Goal: Task Accomplishment & Management: Use online tool/utility

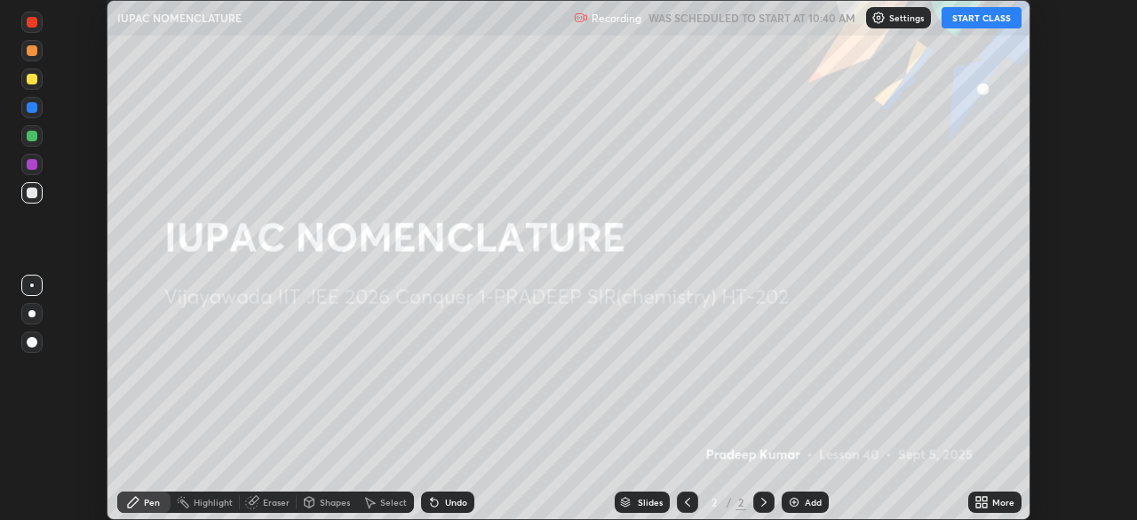
scroll to position [520, 1136]
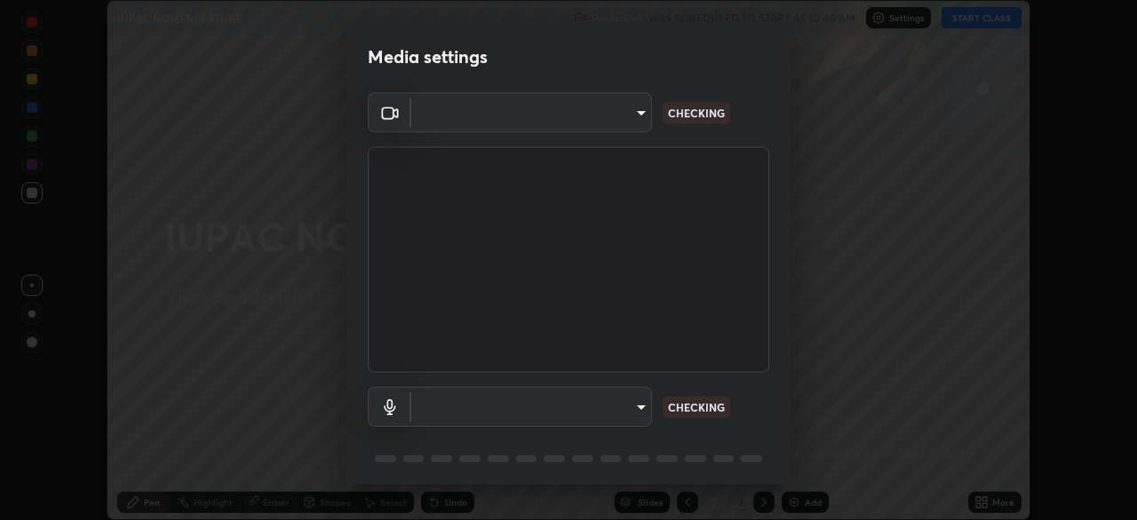
type input "68d9d13b9dc81962e820b4509988bcc698f4750afe62a078f2ac76e4153b94a6"
click at [625, 409] on body "Erase all IUPAC NOMENCLATURE Recording WAS SCHEDULED TO START AT 10:40 AM Setti…" at bounding box center [568, 260] width 1137 height 520
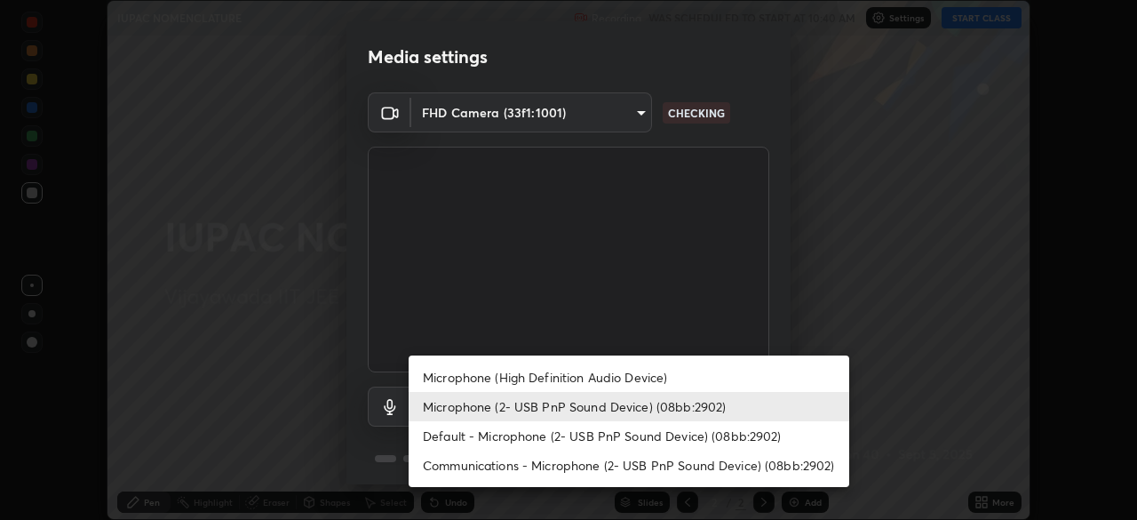
click at [607, 379] on li "Microphone (High Definition Audio Device)" at bounding box center [629, 376] width 441 height 29
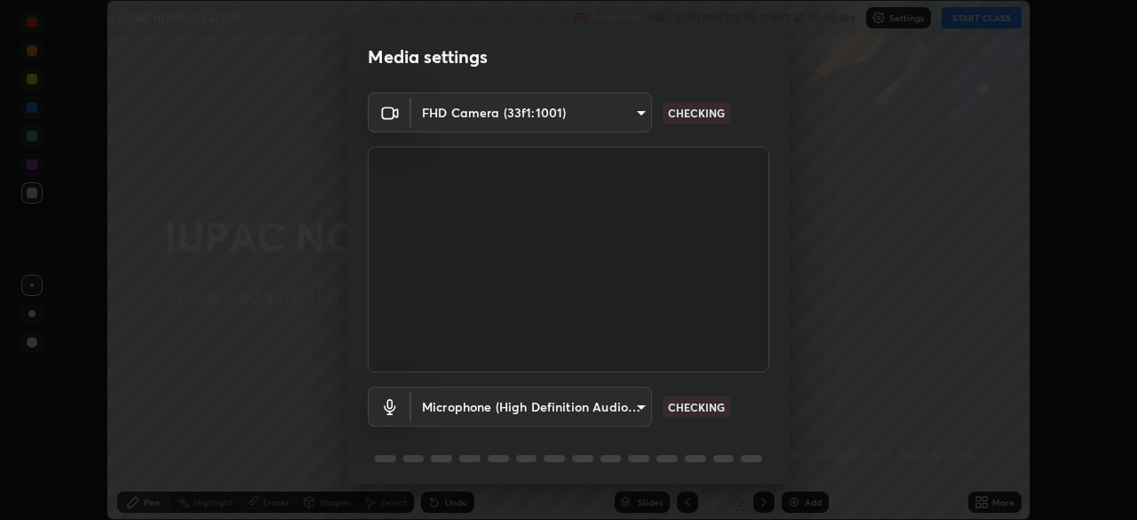
type input "d88e5aba456945c03e470e686261cfc928bbc9042f0126afb6dc06422c129e28"
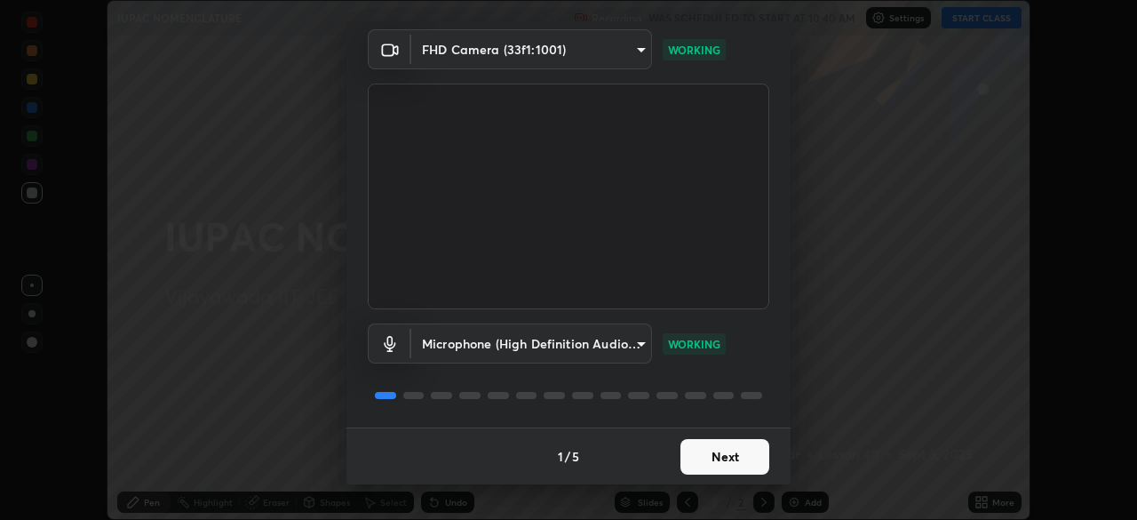
click at [732, 457] on button "Next" at bounding box center [724, 457] width 89 height 36
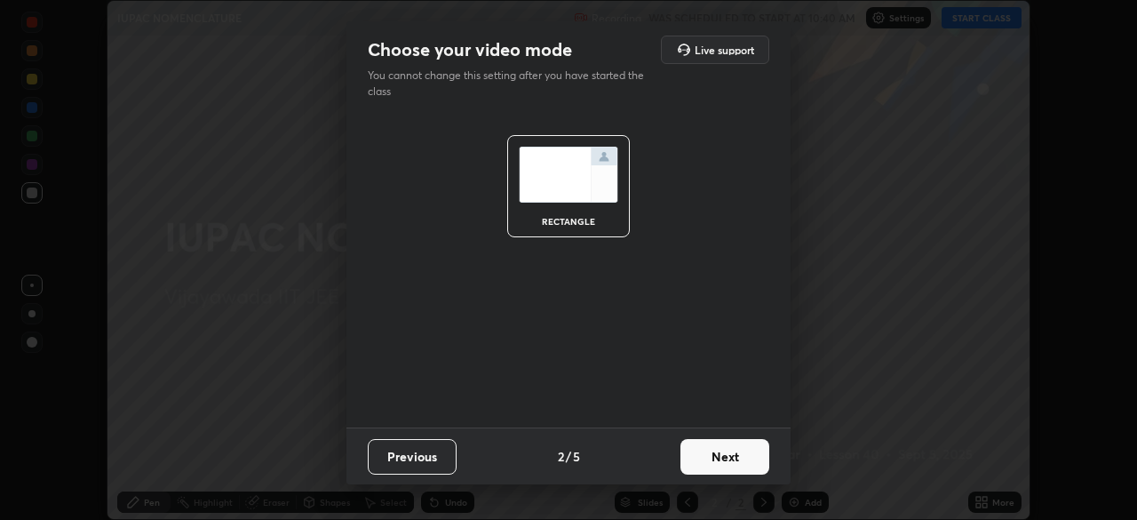
scroll to position [0, 0]
click at [734, 458] on button "Next" at bounding box center [724, 457] width 89 height 36
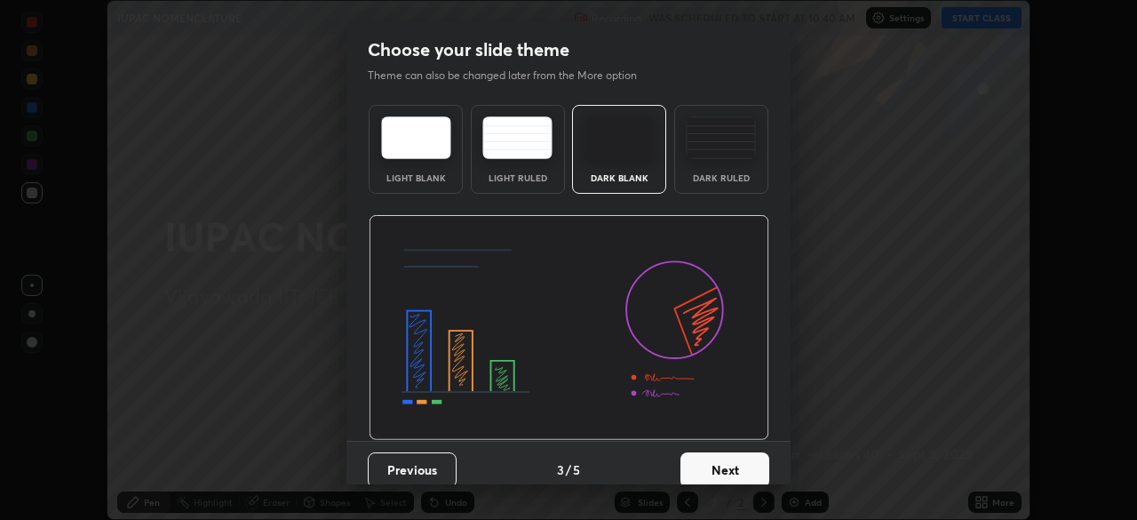
click at [734, 458] on button "Next" at bounding box center [724, 470] width 89 height 36
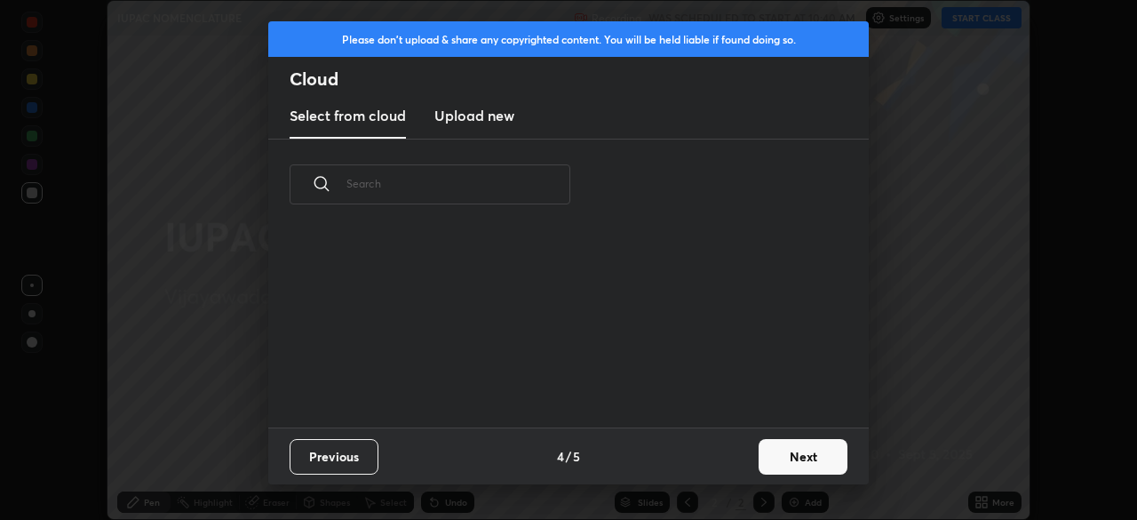
click at [813, 462] on button "Next" at bounding box center [803, 457] width 89 height 36
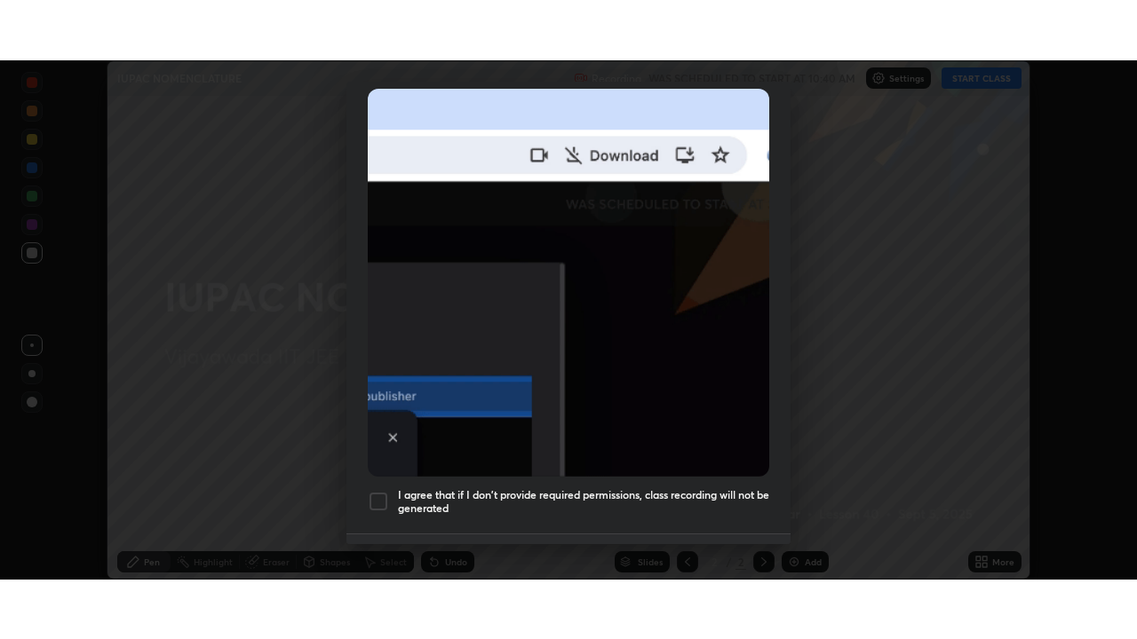
scroll to position [425, 0]
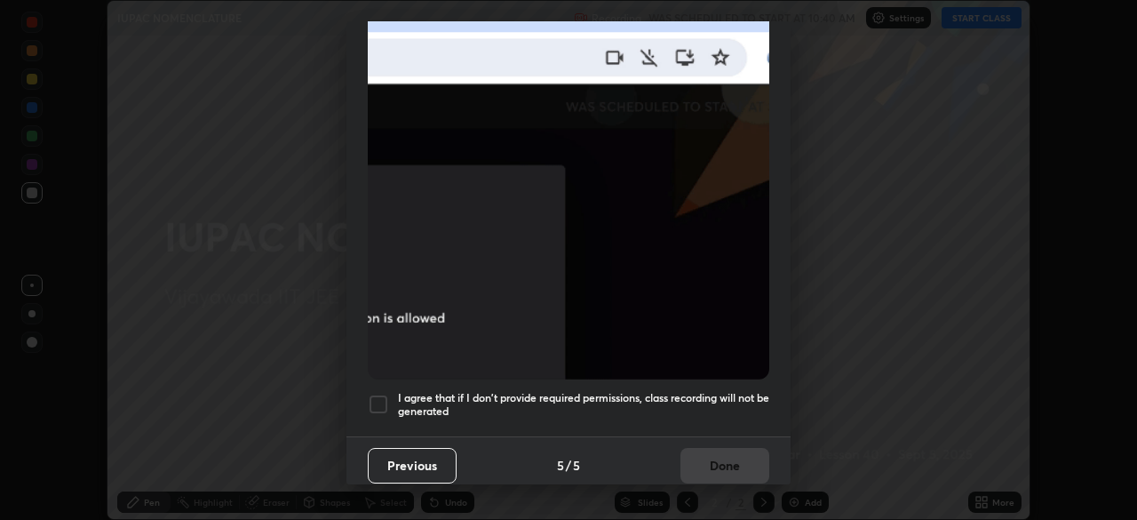
click at [383, 393] on div at bounding box center [378, 403] width 21 height 21
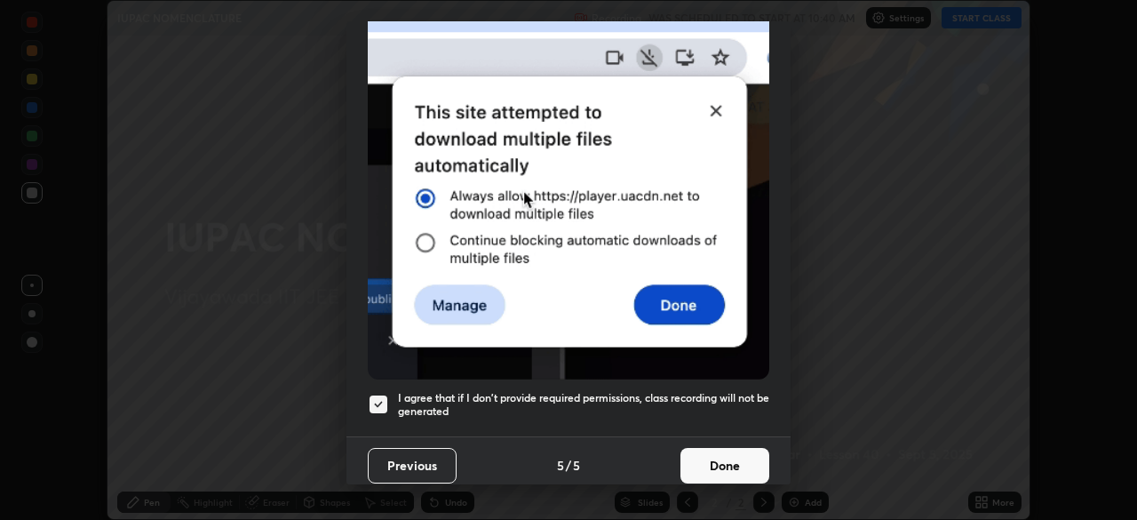
click at [719, 448] on button "Done" at bounding box center [724, 466] width 89 height 36
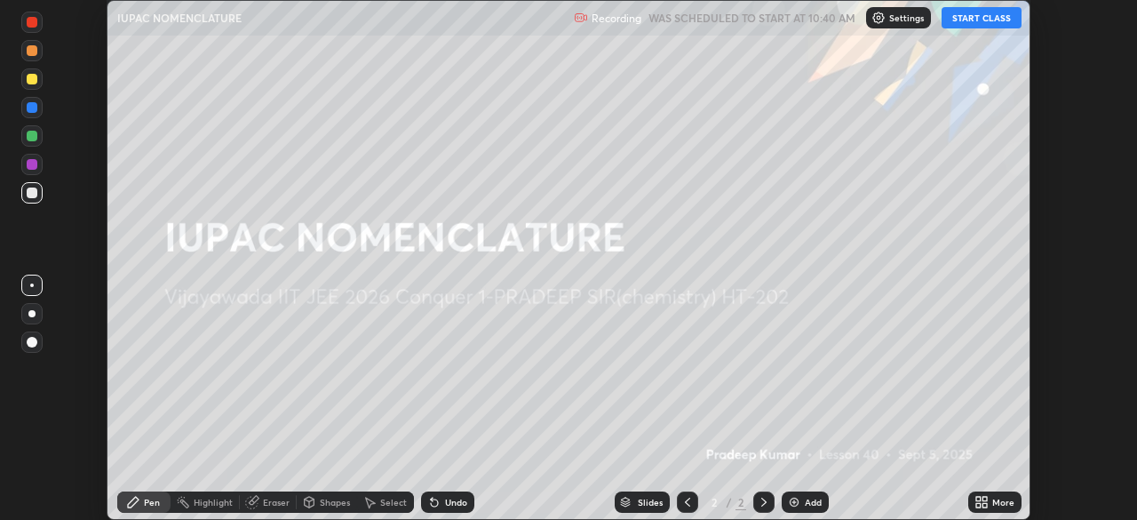
click at [985, 21] on button "START CLASS" at bounding box center [981, 17] width 80 height 21
click at [983, 503] on icon at bounding box center [984, 505] width 4 height 4
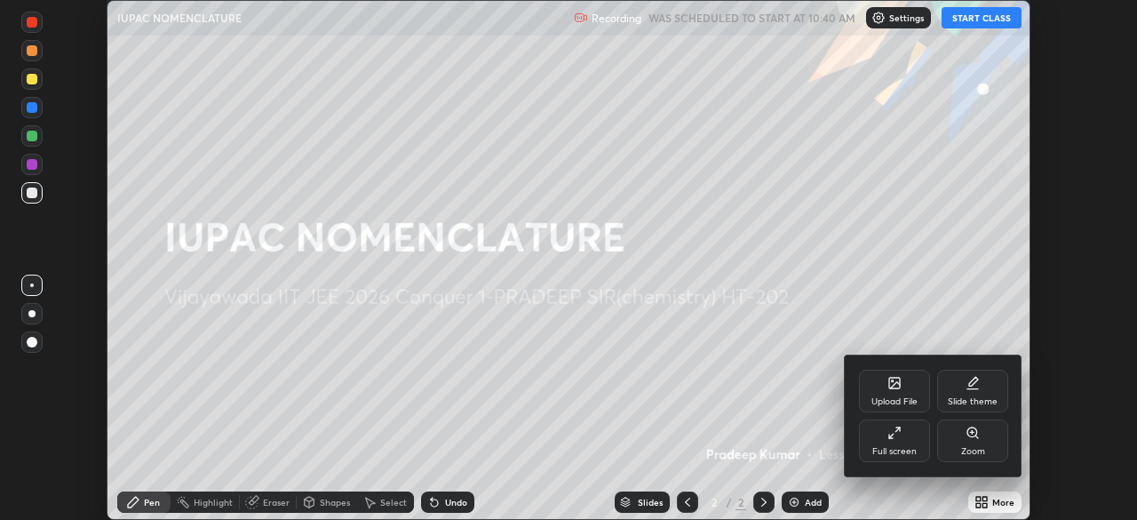
click at [897, 435] on icon at bounding box center [894, 432] width 14 height 14
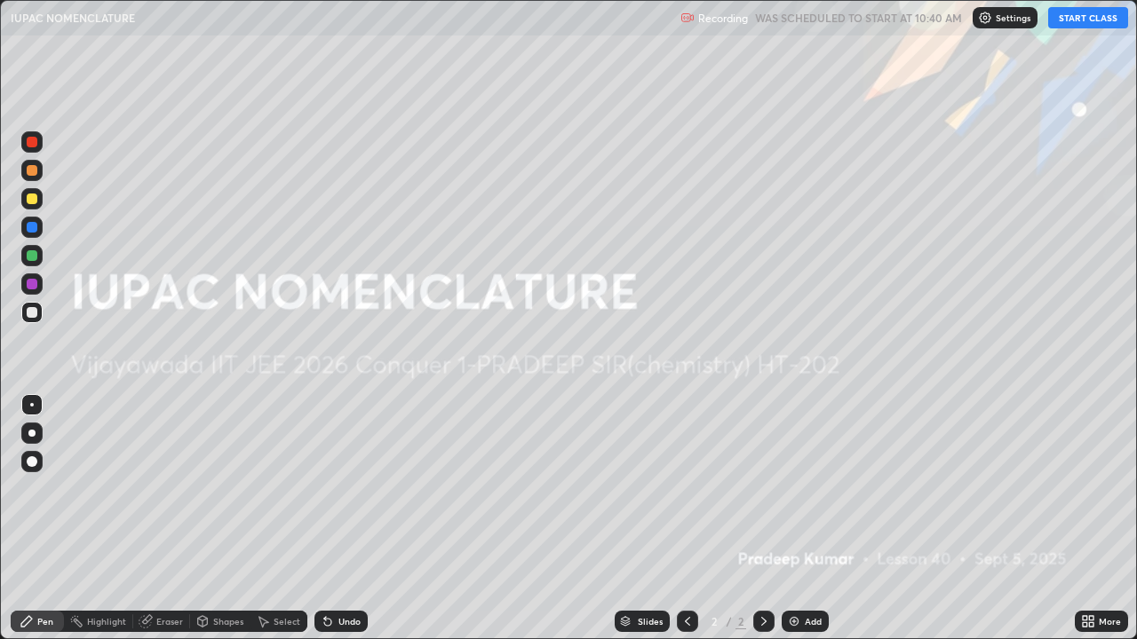
scroll to position [639, 1137]
click at [814, 519] on div "Add" at bounding box center [805, 621] width 47 height 21
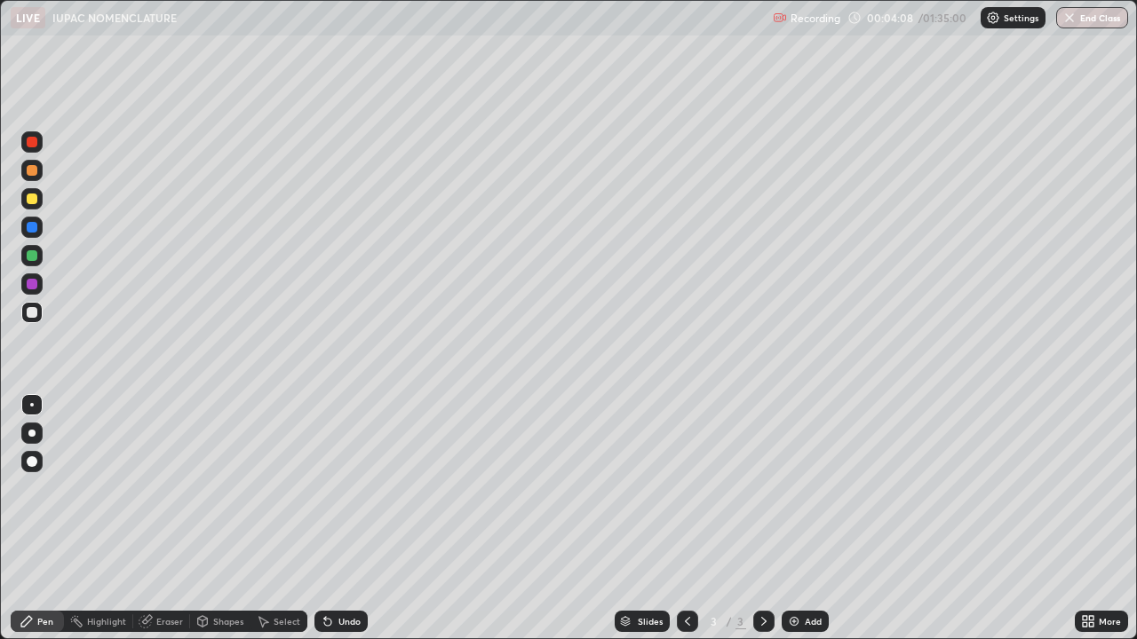
click at [32, 198] on div at bounding box center [32, 199] width 11 height 11
click at [350, 519] on div "Undo" at bounding box center [349, 621] width 22 height 9
click at [349, 519] on div "Undo" at bounding box center [349, 621] width 22 height 9
click at [350, 519] on div "Undo" at bounding box center [349, 621] width 22 height 9
click at [352, 519] on div "Undo" at bounding box center [349, 621] width 22 height 9
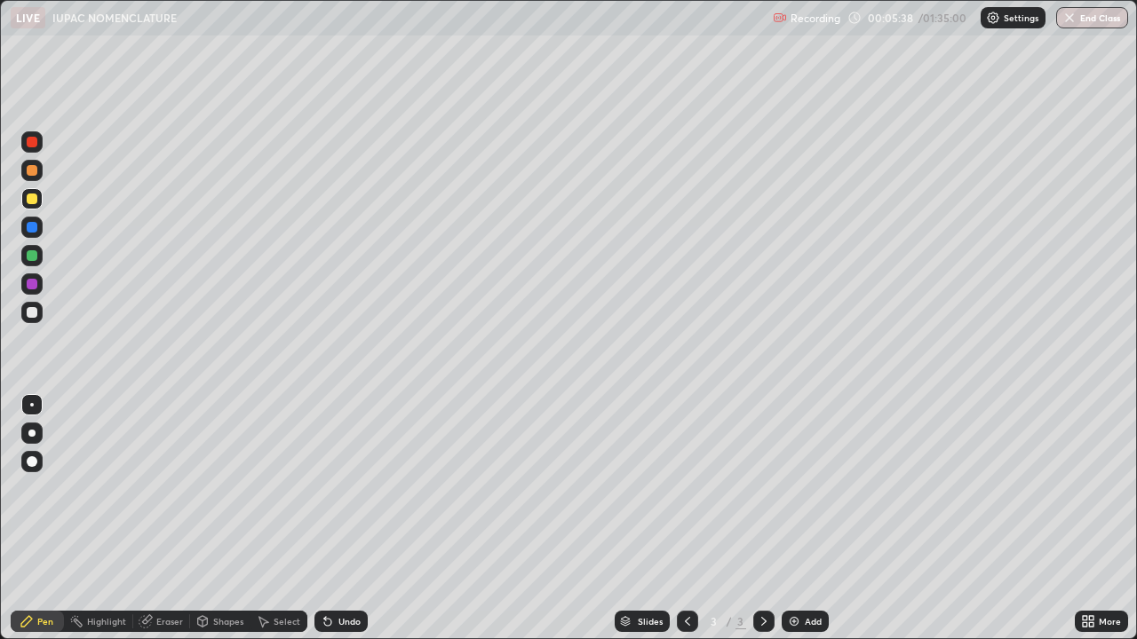
click at [355, 519] on div "Undo" at bounding box center [340, 621] width 53 height 21
click at [357, 519] on div "Undo" at bounding box center [349, 621] width 22 height 9
click at [338, 519] on div "Undo" at bounding box center [349, 621] width 22 height 9
click at [348, 519] on div "Undo" at bounding box center [349, 621] width 22 height 9
click at [353, 519] on div "Undo" at bounding box center [349, 621] width 22 height 9
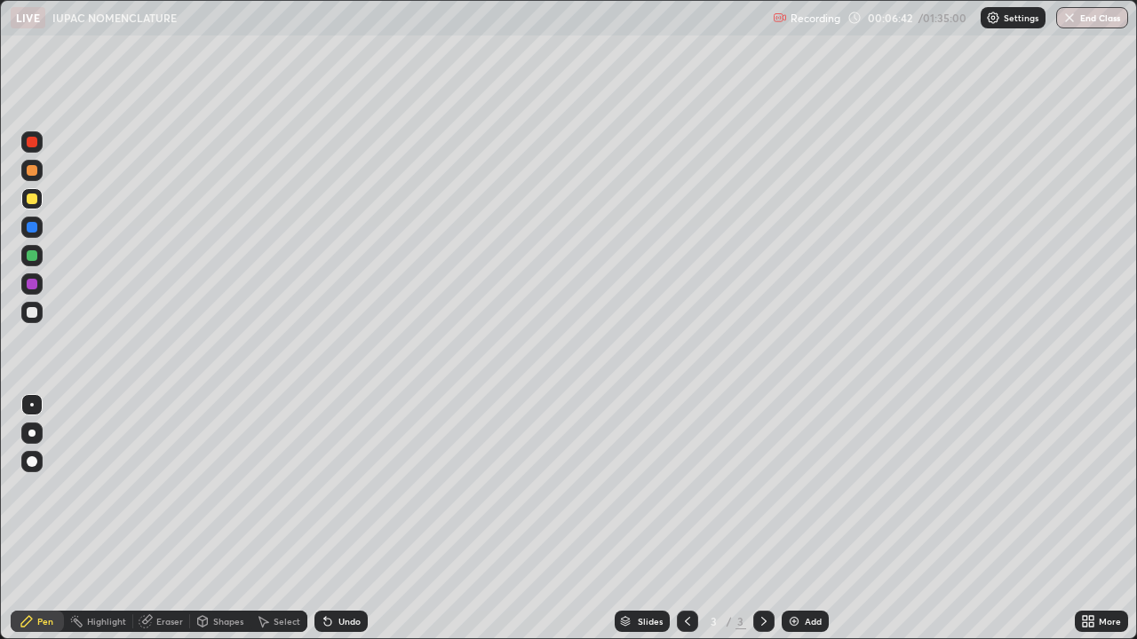
click at [358, 519] on div "Undo" at bounding box center [349, 621] width 22 height 9
click at [360, 519] on div "Undo" at bounding box center [340, 621] width 53 height 21
click at [362, 519] on div "Undo" at bounding box center [340, 621] width 53 height 21
click at [361, 519] on div "Undo" at bounding box center [340, 621] width 53 height 21
click at [346, 519] on div "Undo" at bounding box center [349, 621] width 22 height 9
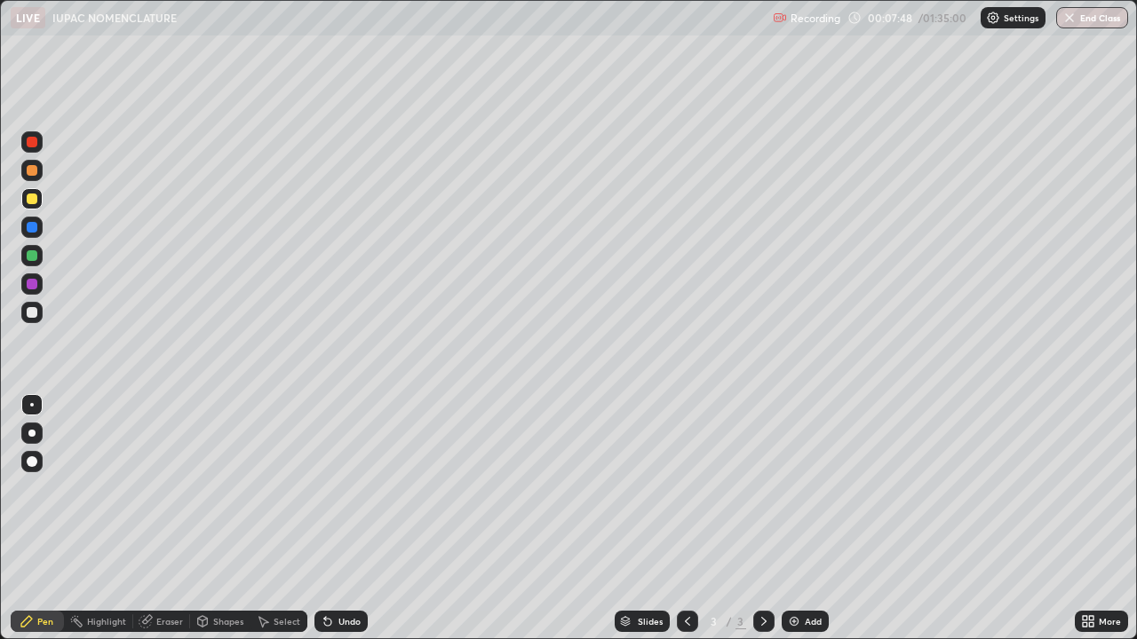
click at [346, 519] on div "Undo" at bounding box center [349, 621] width 22 height 9
click at [348, 519] on div "Undo" at bounding box center [349, 621] width 22 height 9
click at [346, 519] on div "Undo" at bounding box center [349, 621] width 22 height 9
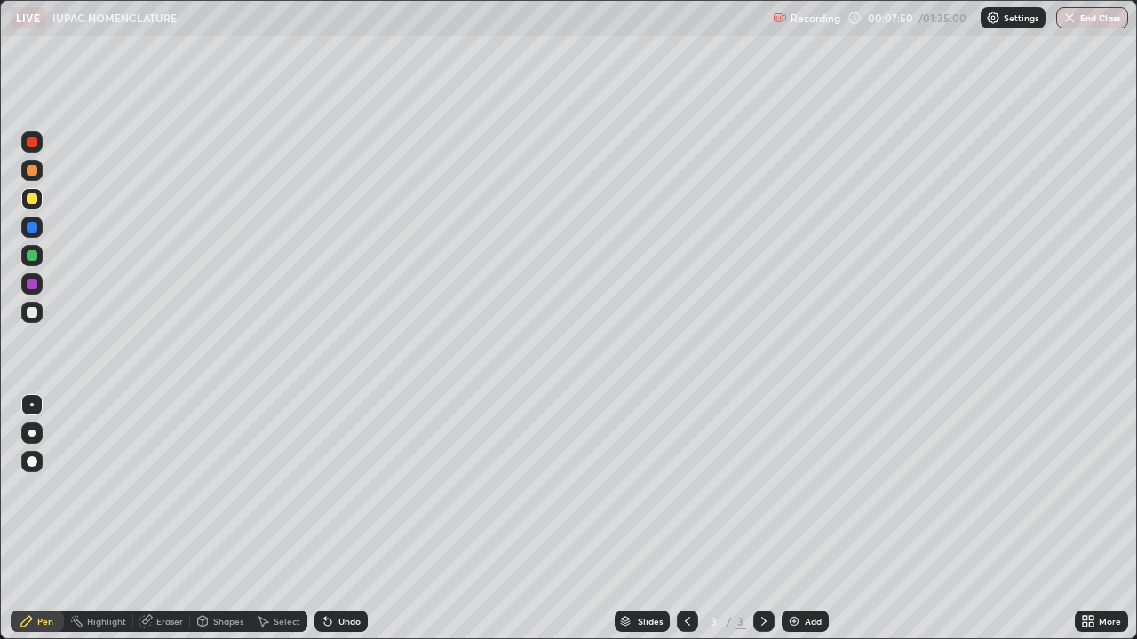
click at [350, 519] on div "Undo" at bounding box center [349, 621] width 22 height 9
click at [36, 317] on div at bounding box center [31, 312] width 21 height 21
click at [333, 519] on div "Undo" at bounding box center [340, 621] width 53 height 21
click at [332, 519] on div "Undo" at bounding box center [340, 621] width 53 height 21
click at [331, 519] on icon at bounding box center [328, 622] width 14 height 14
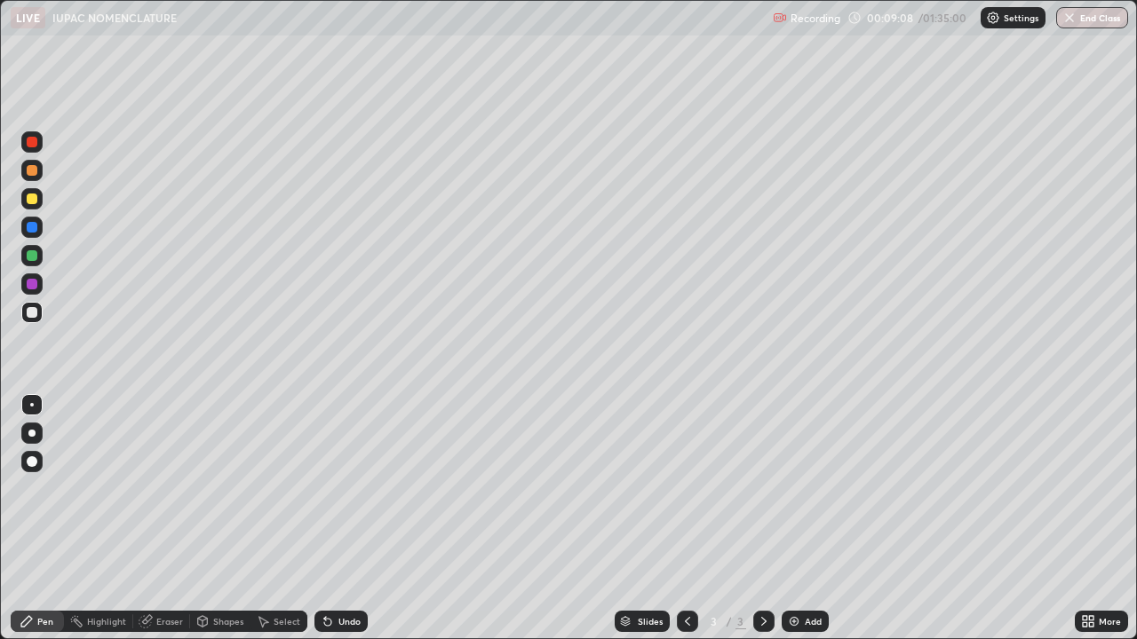
click at [338, 519] on div "Undo" at bounding box center [349, 621] width 22 height 9
click at [340, 519] on div "Undo" at bounding box center [349, 621] width 22 height 9
click at [340, 519] on div "Undo" at bounding box center [340, 621] width 53 height 21
click at [341, 519] on div "Undo" at bounding box center [349, 621] width 22 height 9
click at [338, 519] on div "Undo" at bounding box center [349, 621] width 22 height 9
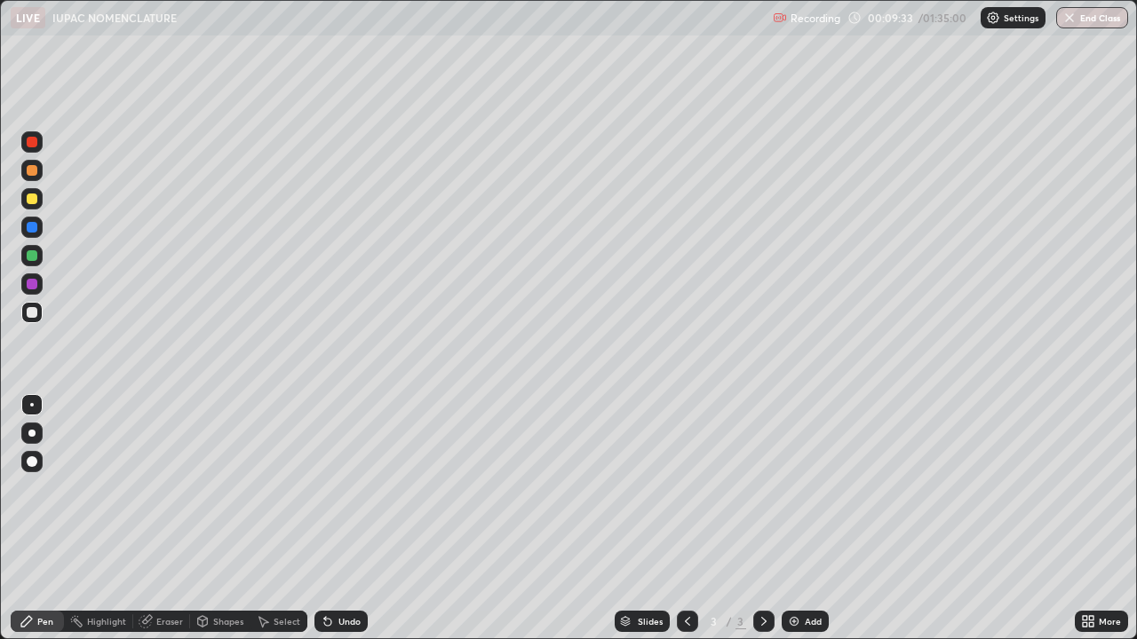
click at [341, 519] on div "Undo" at bounding box center [340, 621] width 53 height 21
click at [338, 519] on div "Undo" at bounding box center [349, 621] width 22 height 9
click at [335, 519] on div "Undo" at bounding box center [340, 621] width 53 height 21
click at [338, 519] on div "Undo" at bounding box center [349, 621] width 22 height 9
click at [339, 519] on div "Undo" at bounding box center [340, 621] width 53 height 21
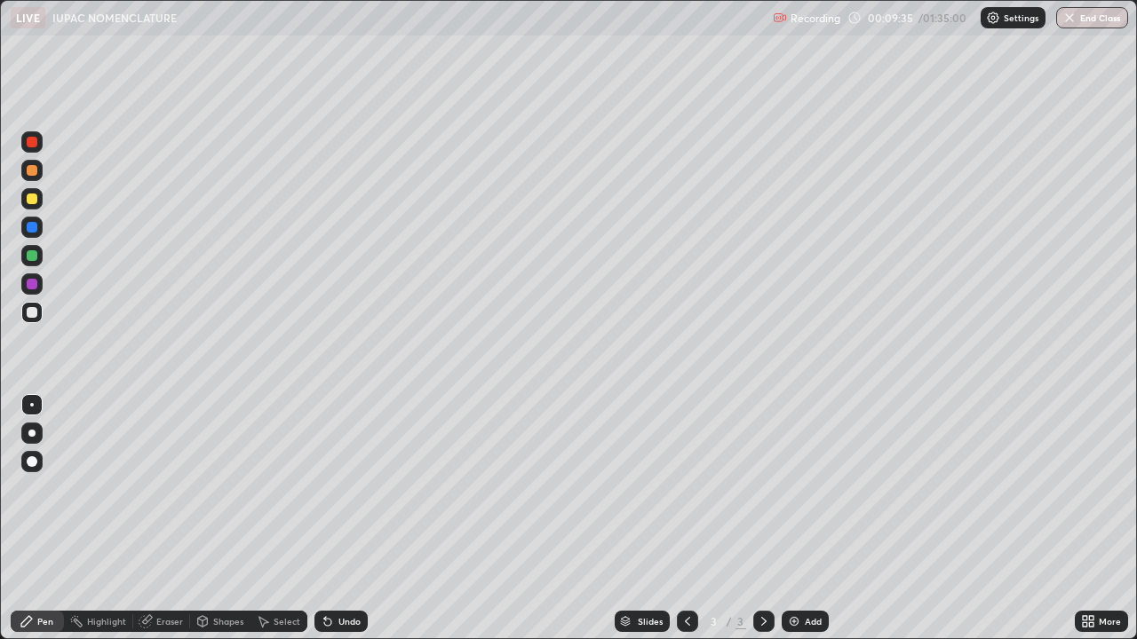
click at [343, 519] on div "Undo" at bounding box center [340, 621] width 53 height 21
click at [800, 519] on div "Add" at bounding box center [805, 621] width 47 height 21
click at [104, 519] on div "Highlight" at bounding box center [106, 621] width 39 height 9
click at [49, 519] on div "Pen" at bounding box center [45, 621] width 16 height 9
click at [35, 201] on div at bounding box center [32, 199] width 11 height 11
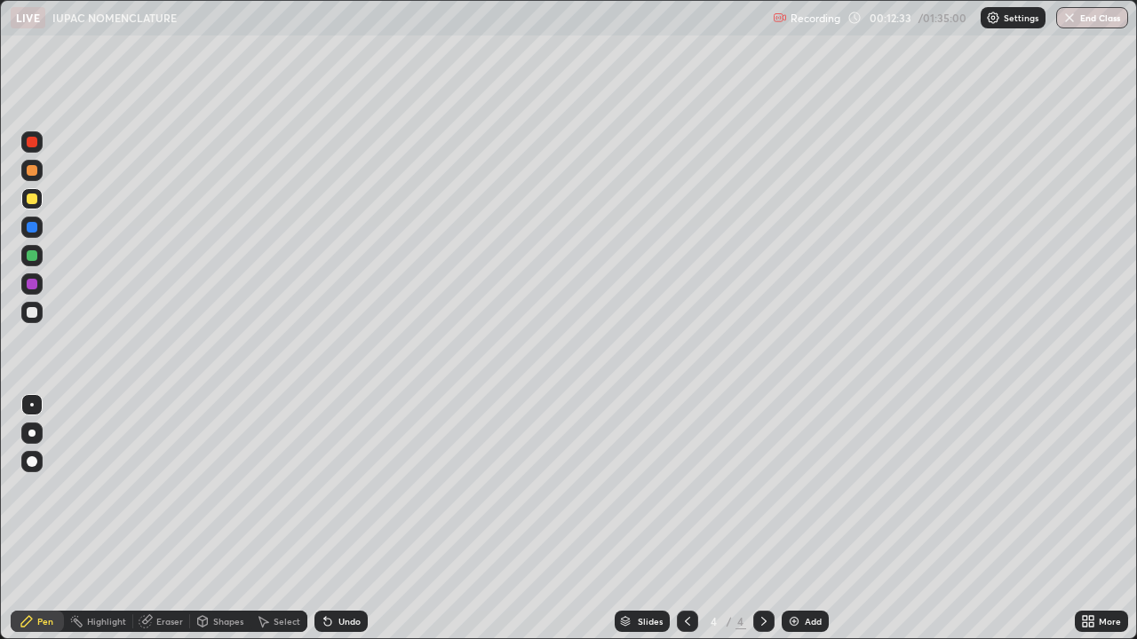
click at [34, 314] on div at bounding box center [32, 312] width 11 height 11
click at [32, 257] on div at bounding box center [32, 255] width 11 height 11
click at [324, 519] on icon at bounding box center [327, 622] width 7 height 7
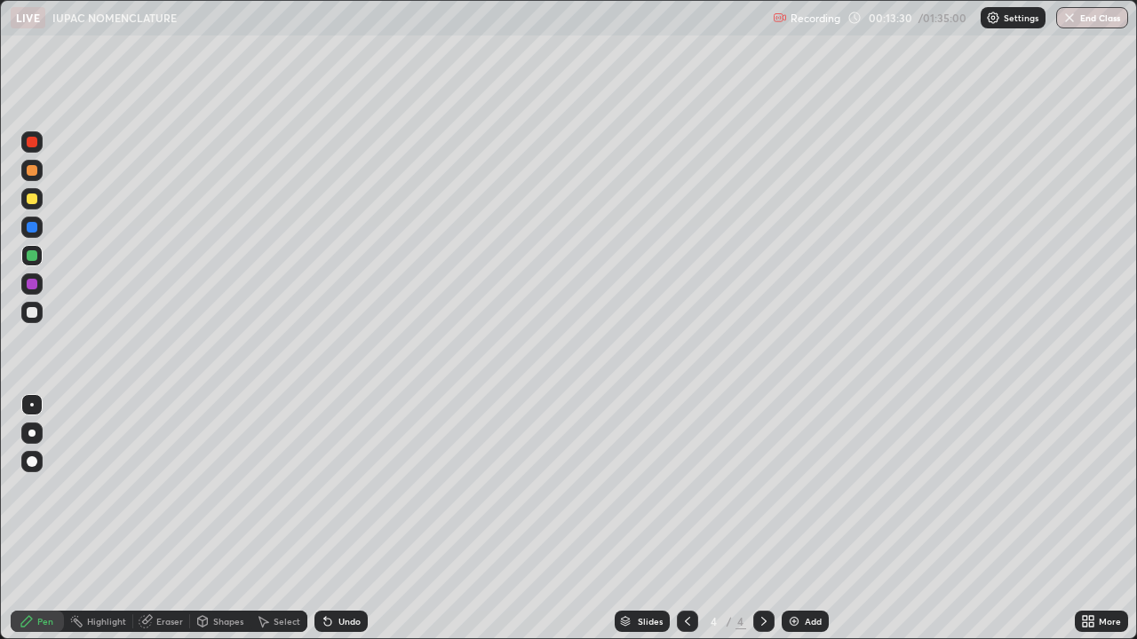
click at [324, 519] on icon at bounding box center [327, 622] width 7 height 7
click at [325, 519] on icon at bounding box center [327, 622] width 7 height 7
click at [322, 519] on div "Undo" at bounding box center [340, 621] width 53 height 21
click at [321, 519] on div "Undo" at bounding box center [340, 621] width 53 height 21
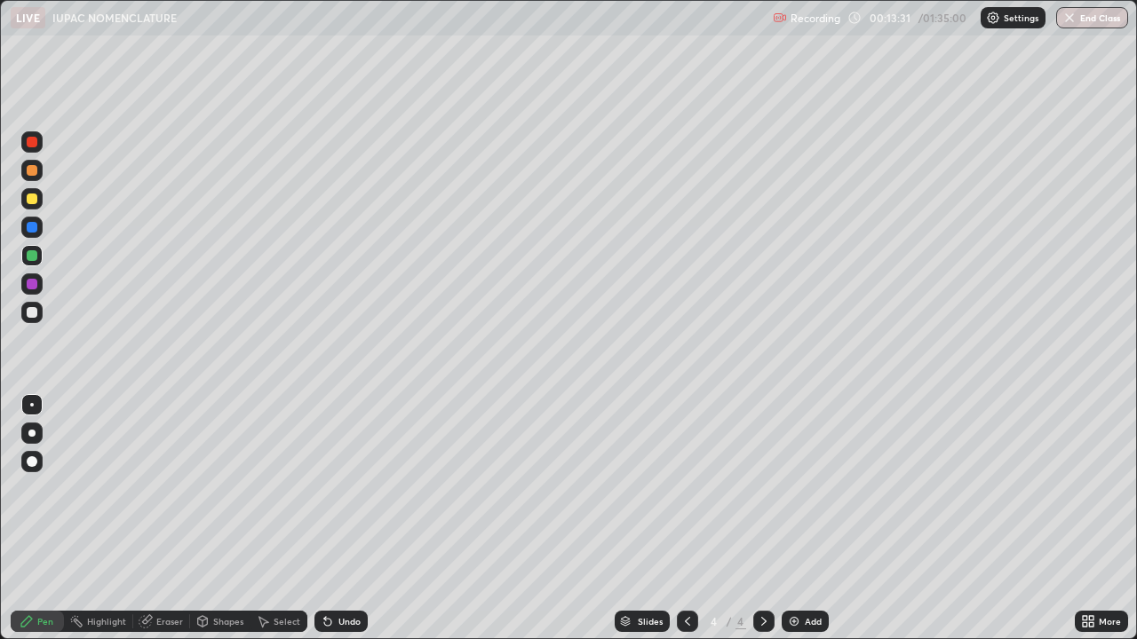
click at [320, 519] on div "Undo" at bounding box center [340, 621] width 53 height 21
click at [321, 519] on div "Undo" at bounding box center [340, 621] width 53 height 21
click at [324, 519] on icon at bounding box center [327, 622] width 7 height 7
click at [325, 519] on icon at bounding box center [327, 622] width 7 height 7
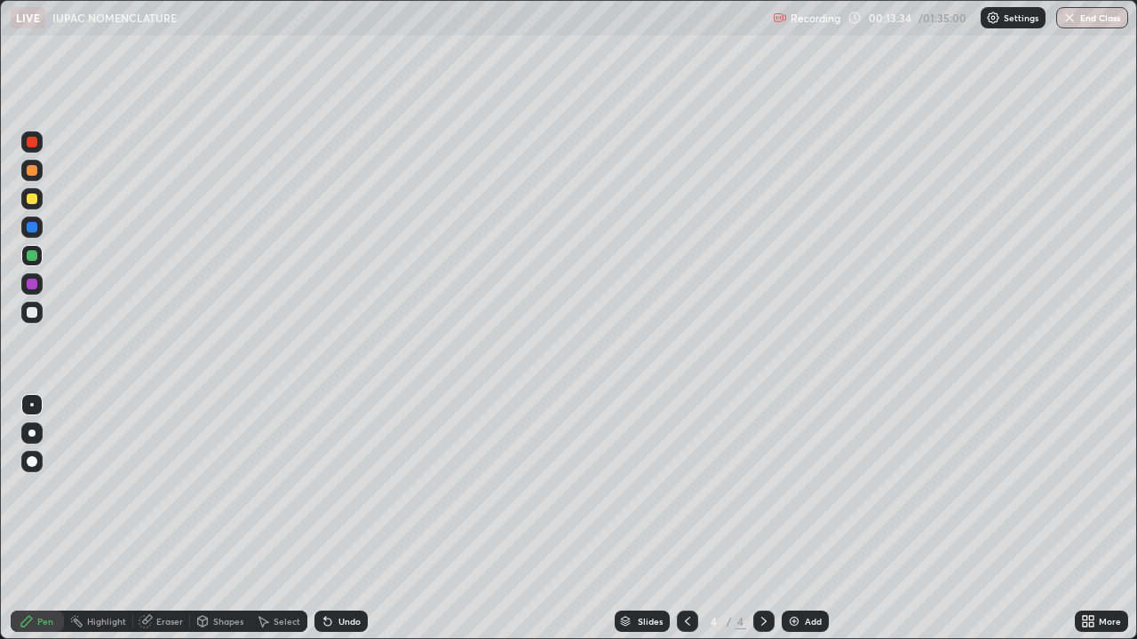
click at [327, 519] on icon at bounding box center [327, 622] width 7 height 7
click at [326, 519] on icon at bounding box center [327, 622] width 7 height 7
click at [334, 519] on div "Undo" at bounding box center [340, 621] width 53 height 21
click at [335, 519] on div "Undo" at bounding box center [340, 621] width 53 height 21
click at [332, 519] on icon at bounding box center [328, 622] width 14 height 14
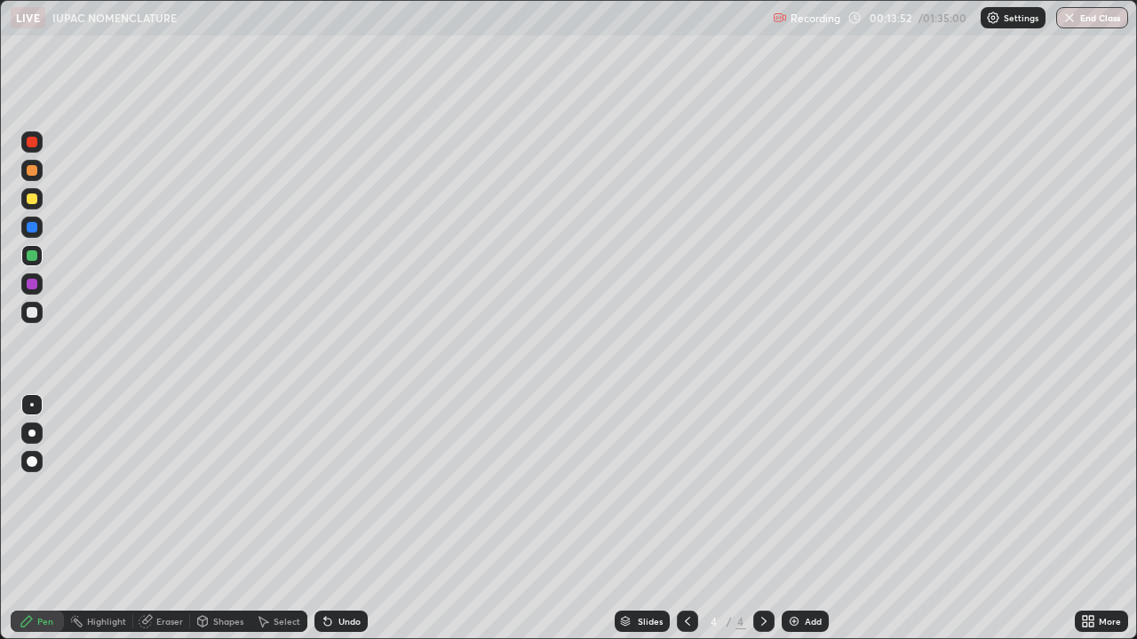
click at [328, 519] on icon at bounding box center [327, 622] width 7 height 7
click at [338, 519] on div "Undo" at bounding box center [340, 621] width 53 height 21
click at [334, 519] on div "Undo" at bounding box center [340, 621] width 53 height 21
click at [332, 519] on div "Undo" at bounding box center [340, 621] width 53 height 21
click at [331, 519] on icon at bounding box center [328, 622] width 14 height 14
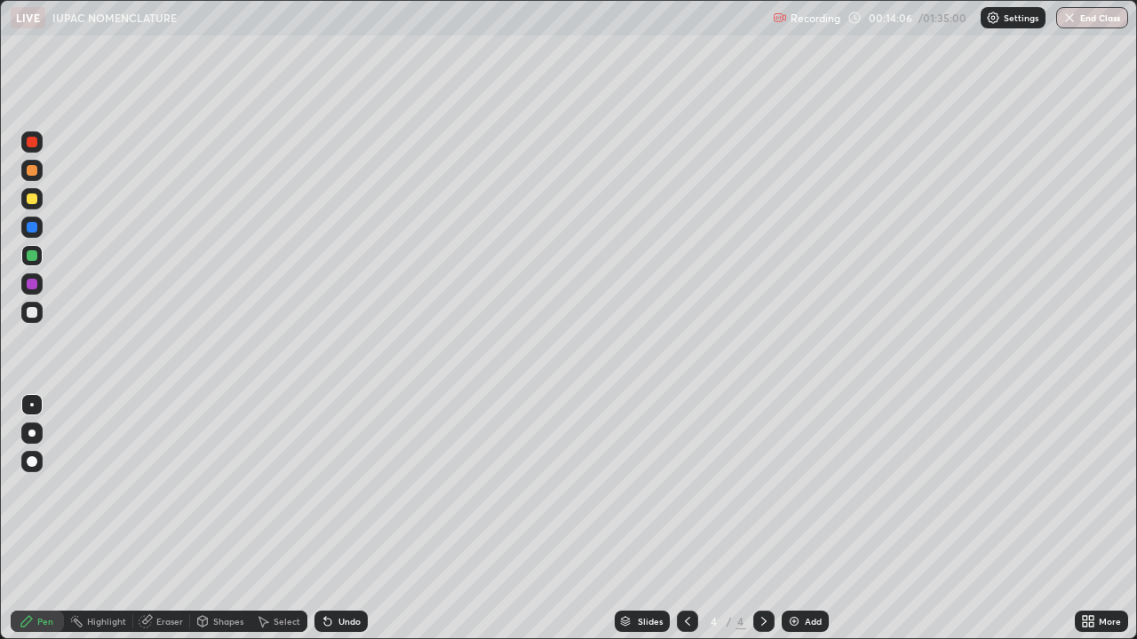
click at [334, 519] on div "Undo" at bounding box center [340, 621] width 53 height 21
click at [335, 519] on div "Undo" at bounding box center [340, 621] width 53 height 21
click at [351, 519] on div "Undo" at bounding box center [349, 621] width 22 height 9
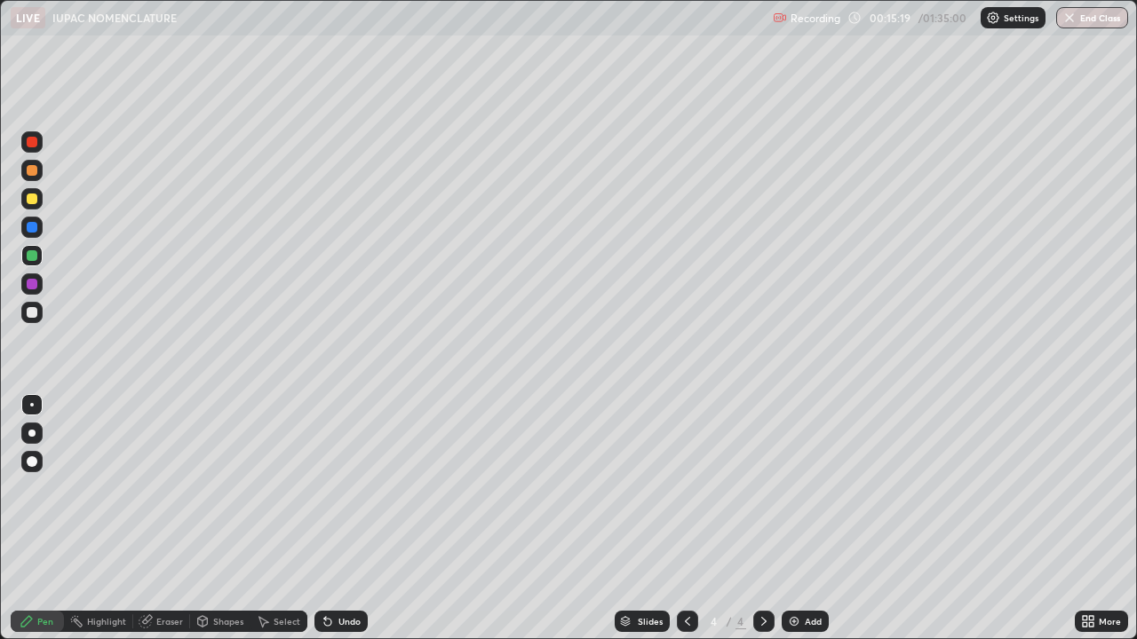
click at [352, 519] on div "Undo" at bounding box center [349, 621] width 22 height 9
click at [346, 519] on div "Undo" at bounding box center [340, 621] width 53 height 21
click at [346, 519] on div "Undo" at bounding box center [349, 621] width 22 height 9
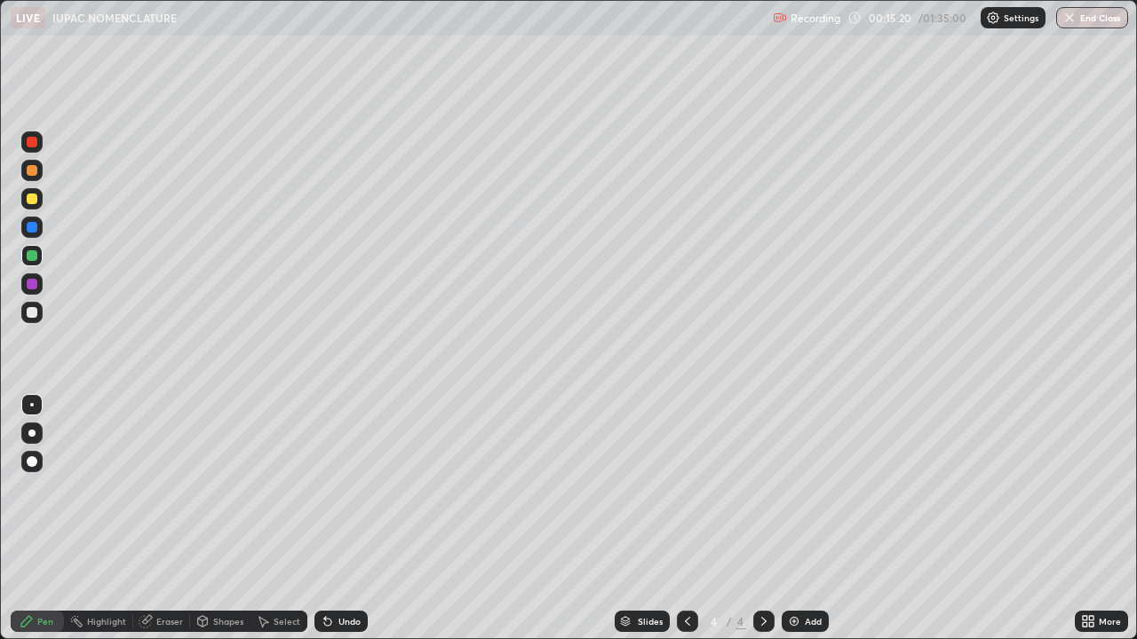
click at [342, 519] on div "Undo" at bounding box center [340, 621] width 53 height 21
click at [346, 519] on div "Undo" at bounding box center [340, 621] width 53 height 21
click at [342, 519] on div "Undo" at bounding box center [340, 621] width 53 height 21
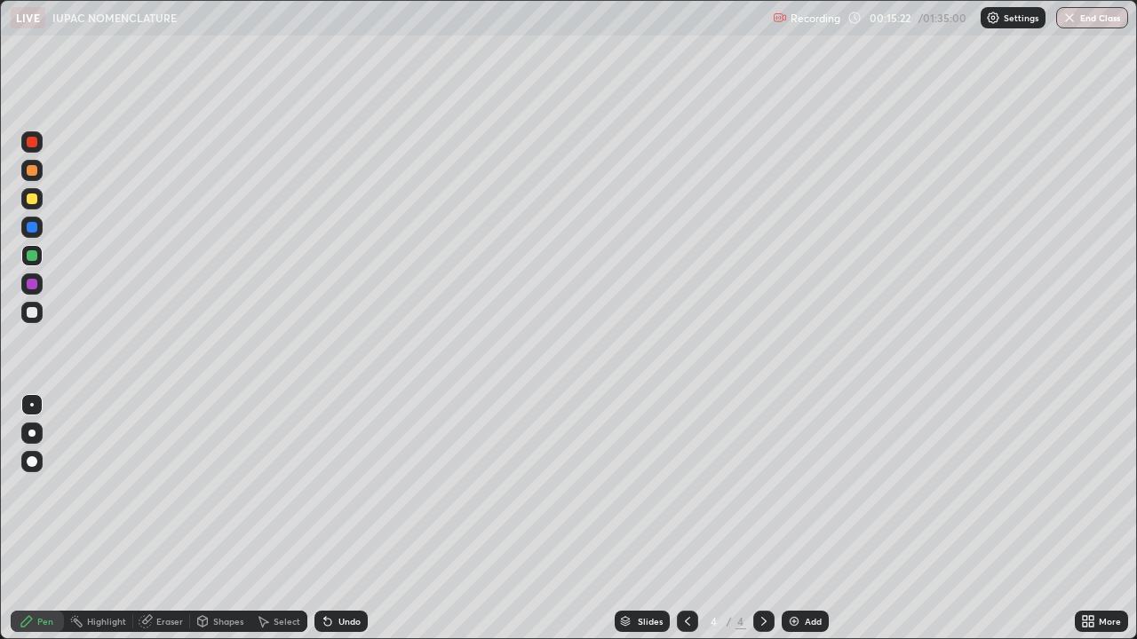
click at [341, 519] on div "Undo" at bounding box center [340, 621] width 53 height 21
click at [338, 519] on div "Undo" at bounding box center [349, 621] width 22 height 9
click at [339, 519] on div "Undo" at bounding box center [340, 621] width 53 height 21
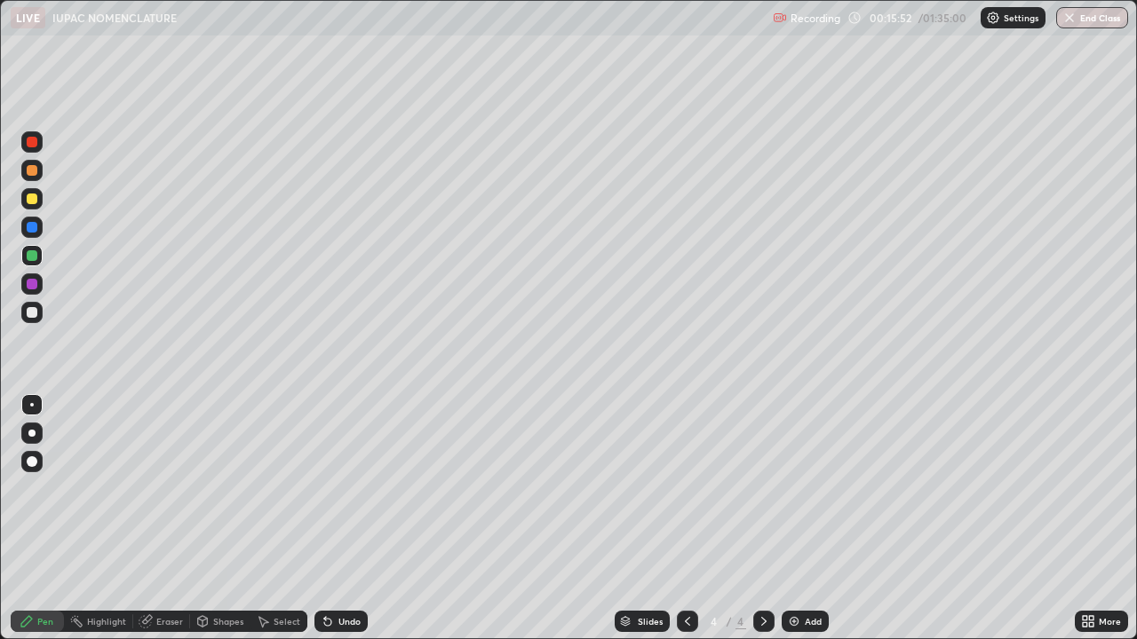
click at [338, 519] on div "Undo" at bounding box center [349, 621] width 22 height 9
click at [335, 519] on div "Undo" at bounding box center [340, 621] width 53 height 21
click at [332, 519] on div "Undo" at bounding box center [340, 621] width 53 height 21
click at [335, 519] on div "Undo" at bounding box center [340, 621] width 53 height 21
click at [332, 519] on div "Undo" at bounding box center [340, 621] width 53 height 21
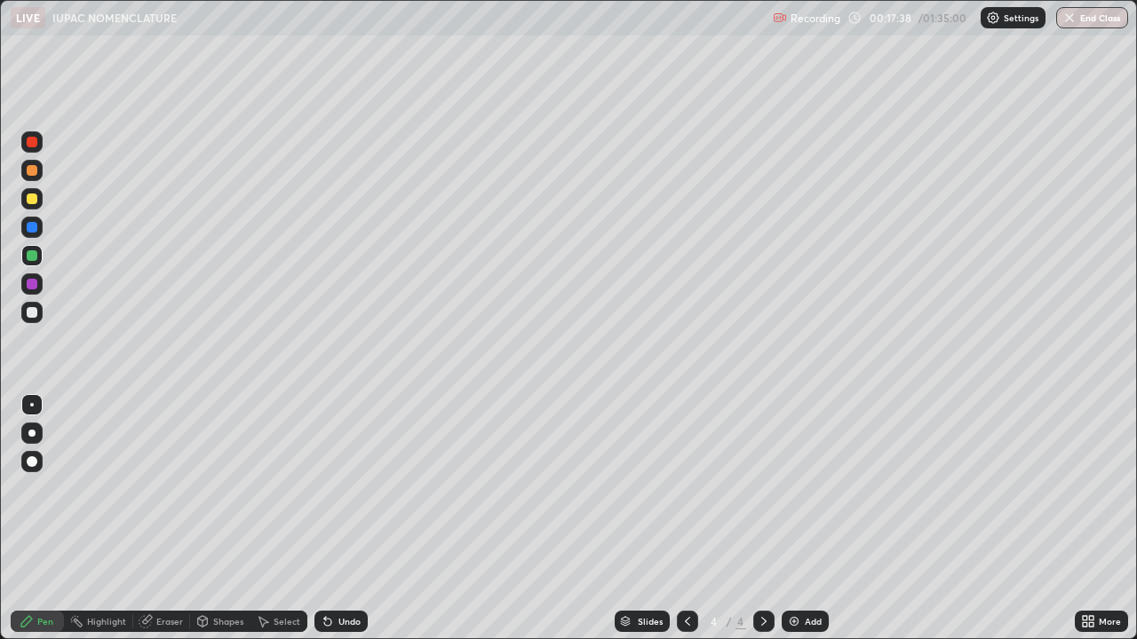
click at [334, 519] on div "Undo" at bounding box center [340, 621] width 53 height 21
click at [339, 519] on div "Undo" at bounding box center [349, 621] width 22 height 9
click at [338, 519] on div "Undo" at bounding box center [340, 621] width 53 height 21
click at [339, 519] on div "Undo" at bounding box center [349, 621] width 22 height 9
click at [341, 519] on div "Undo" at bounding box center [349, 621] width 22 height 9
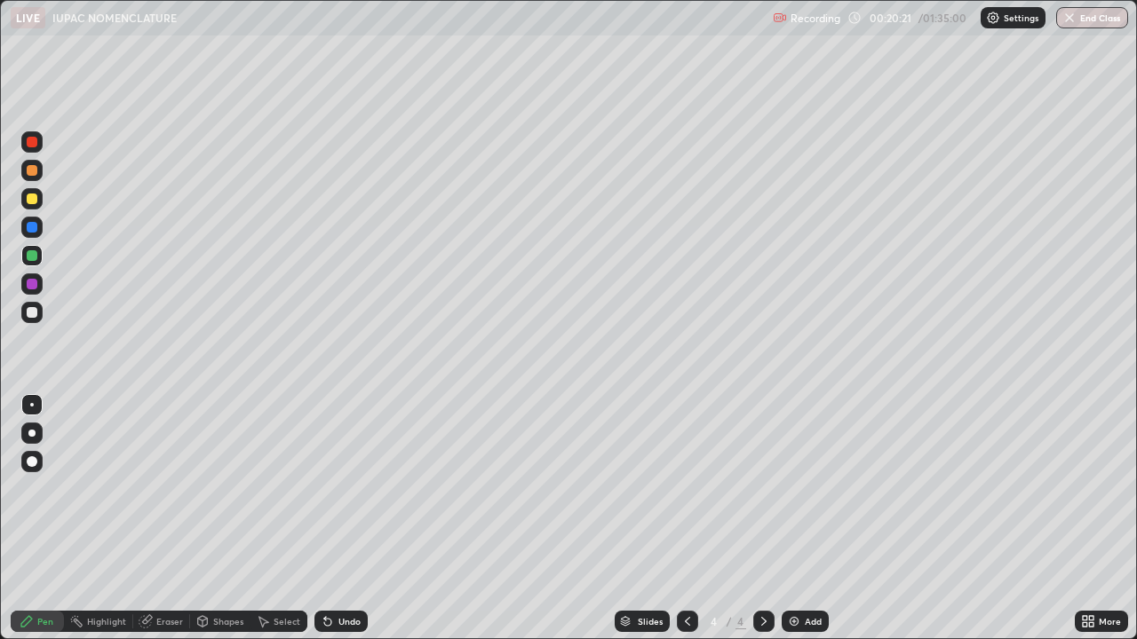
click at [350, 519] on div "Undo" at bounding box center [349, 621] width 22 height 9
click at [353, 519] on div "Undo" at bounding box center [349, 621] width 22 height 9
click at [350, 519] on div "Undo" at bounding box center [349, 621] width 22 height 9
click at [350, 519] on div "Undo" at bounding box center [340, 621] width 53 height 21
click at [349, 519] on div "Undo" at bounding box center [349, 621] width 22 height 9
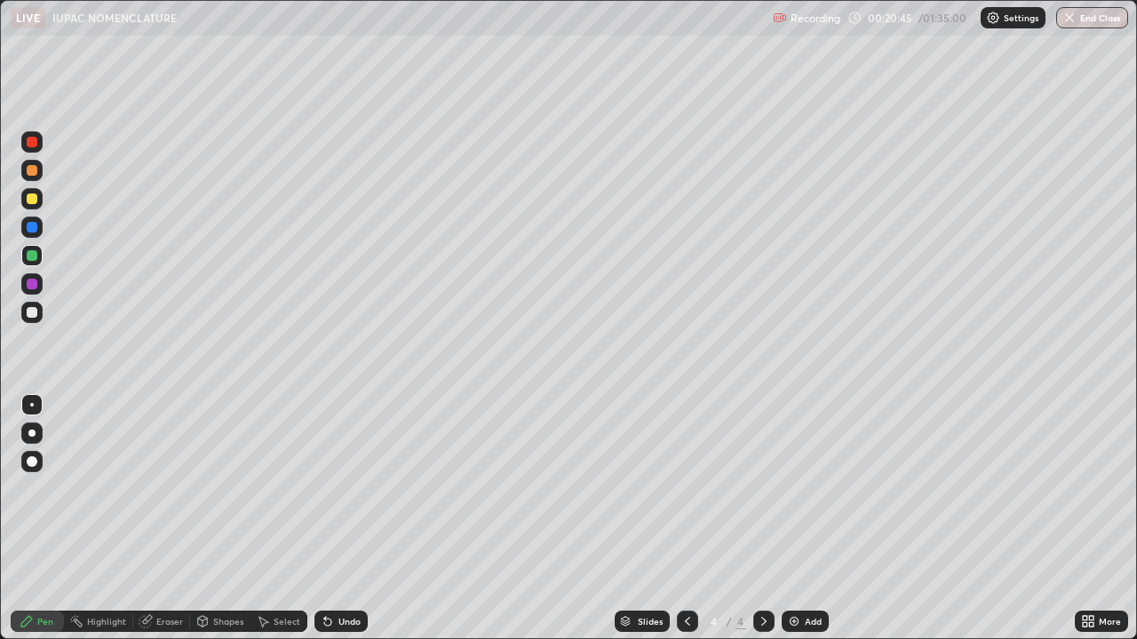
click at [347, 519] on div "Undo" at bounding box center [349, 621] width 22 height 9
click at [343, 519] on div "Undo" at bounding box center [349, 621] width 22 height 9
click at [343, 519] on div "Undo" at bounding box center [340, 621] width 53 height 21
click at [341, 519] on div "Undo" at bounding box center [340, 621] width 53 height 21
click at [348, 519] on div "Undo" at bounding box center [349, 621] width 22 height 9
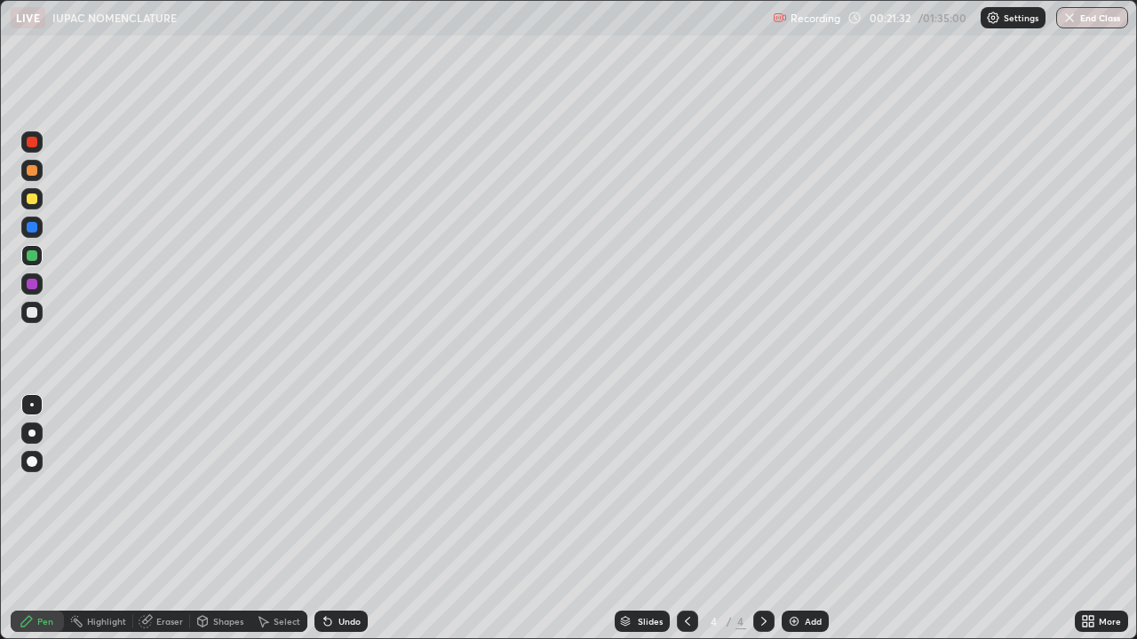
click at [346, 519] on div "Undo" at bounding box center [349, 621] width 22 height 9
click at [346, 519] on div "Undo" at bounding box center [340, 621] width 53 height 21
click at [348, 519] on div "Undo" at bounding box center [340, 621] width 53 height 21
click at [351, 519] on div "Undo" at bounding box center [340, 621] width 53 height 21
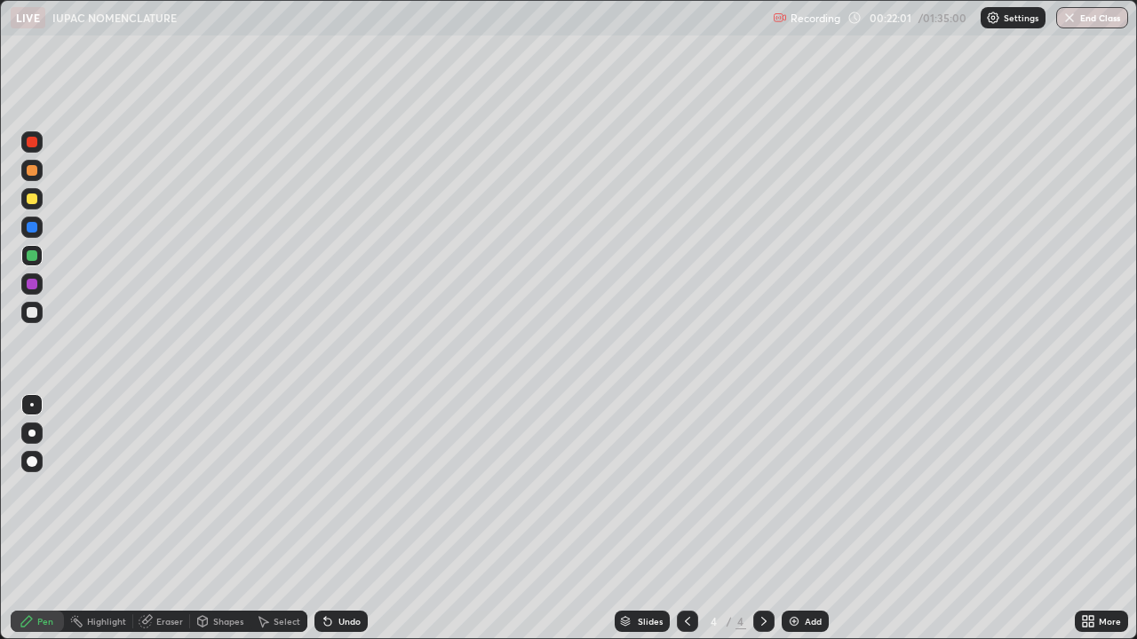
click at [805, 519] on div "Add" at bounding box center [813, 621] width 17 height 9
click at [686, 519] on icon at bounding box center [687, 622] width 14 height 14
click at [685, 519] on icon at bounding box center [687, 621] width 5 height 9
click at [762, 519] on icon at bounding box center [764, 622] width 14 height 14
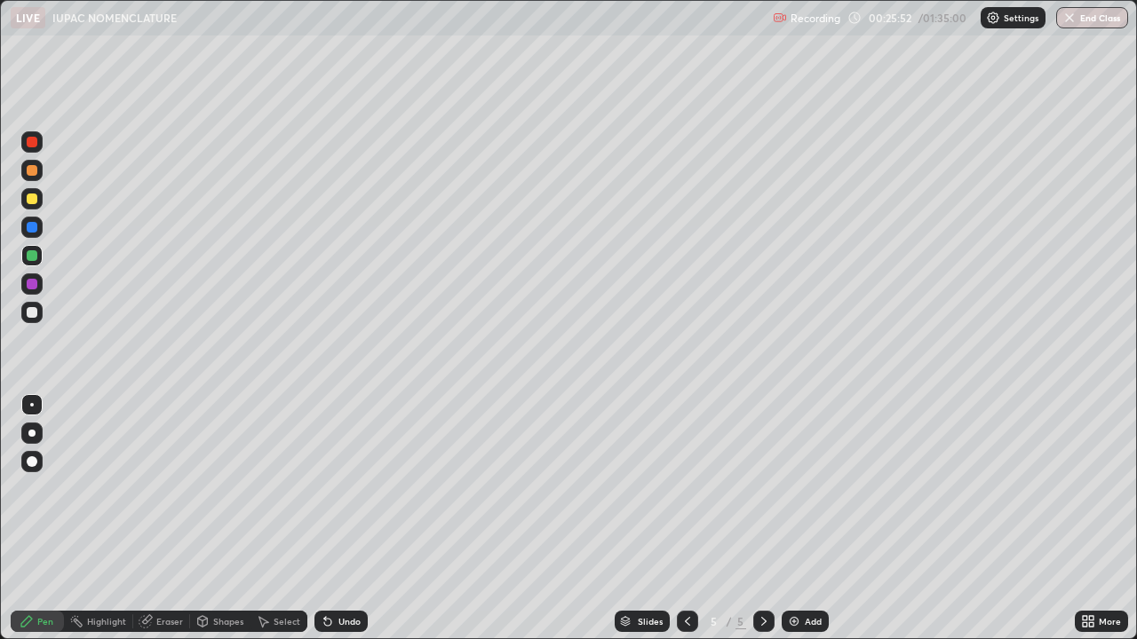
click at [338, 519] on div "Undo" at bounding box center [349, 621] width 22 height 9
click at [343, 519] on div "Undo" at bounding box center [349, 621] width 22 height 9
click at [36, 313] on div at bounding box center [32, 312] width 11 height 11
click at [342, 519] on div "Undo" at bounding box center [349, 621] width 22 height 9
click at [345, 519] on div "Undo" at bounding box center [349, 621] width 22 height 9
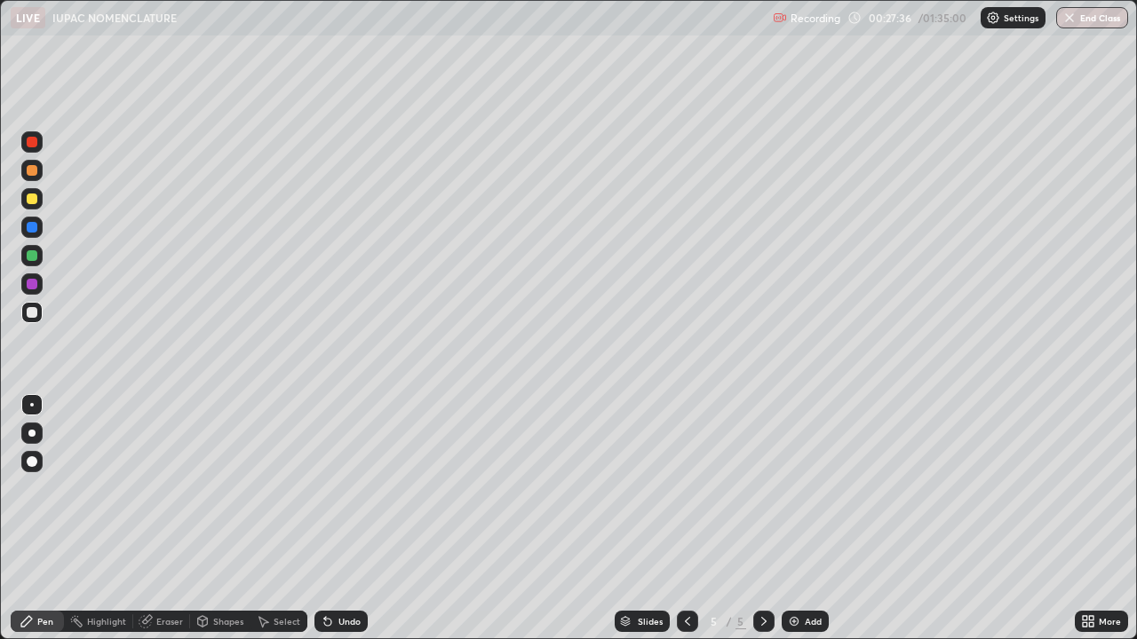
click at [346, 519] on div "Undo" at bounding box center [349, 621] width 22 height 9
click at [345, 519] on div "Undo" at bounding box center [349, 621] width 22 height 9
click at [341, 519] on div "Undo" at bounding box center [349, 621] width 22 height 9
click at [342, 519] on div "Undo" at bounding box center [349, 621] width 22 height 9
click at [793, 519] on img at bounding box center [794, 622] width 14 height 14
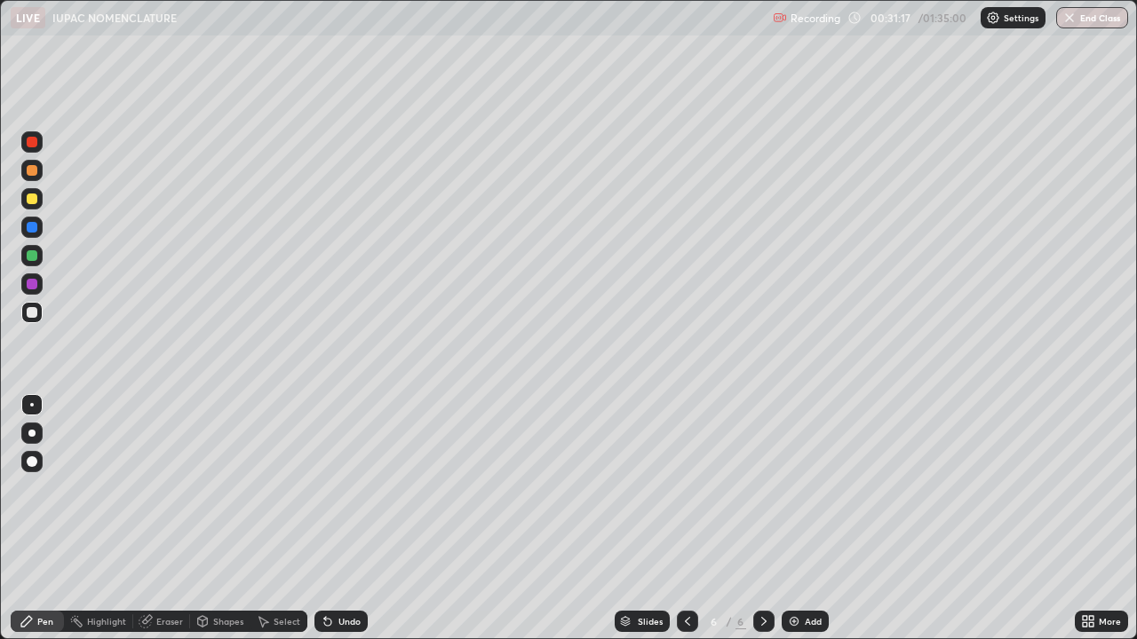
click at [32, 202] on div at bounding box center [32, 199] width 11 height 11
click at [34, 313] on div at bounding box center [32, 312] width 11 height 11
click at [332, 519] on div "Undo" at bounding box center [340, 621] width 53 height 21
click at [338, 519] on div "Undo" at bounding box center [349, 621] width 22 height 9
click at [344, 519] on div "Undo" at bounding box center [349, 621] width 22 height 9
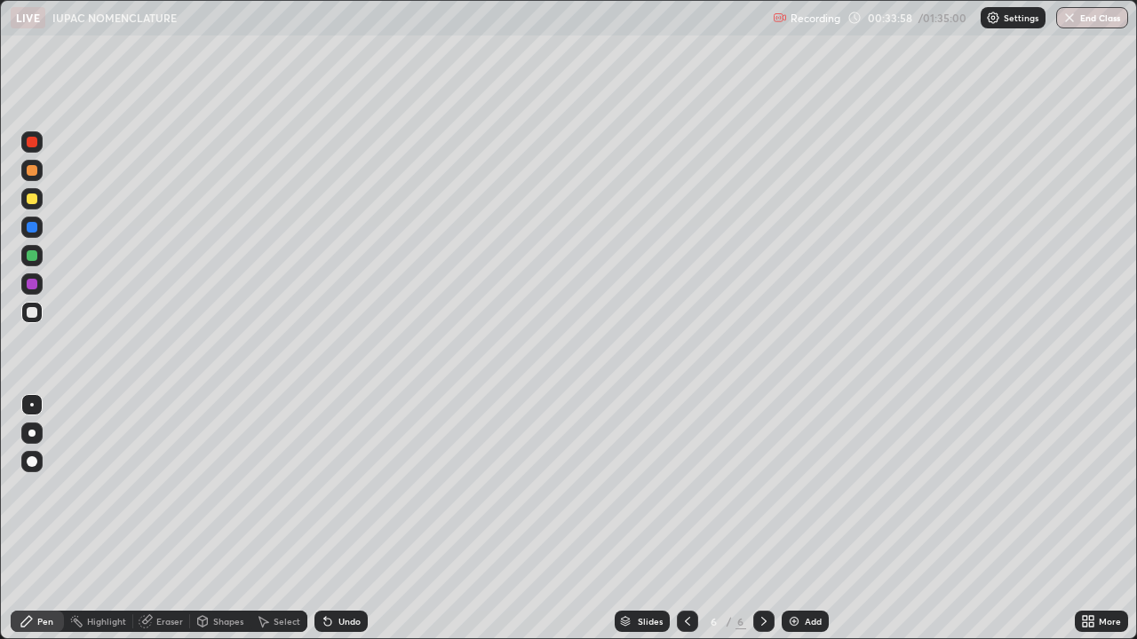
click at [341, 519] on div "Undo" at bounding box center [349, 621] width 22 height 9
click at [331, 519] on icon at bounding box center [328, 622] width 14 height 14
click at [338, 519] on div "Undo" at bounding box center [340, 621] width 53 height 21
click at [340, 519] on div "Undo" at bounding box center [340, 621] width 53 height 21
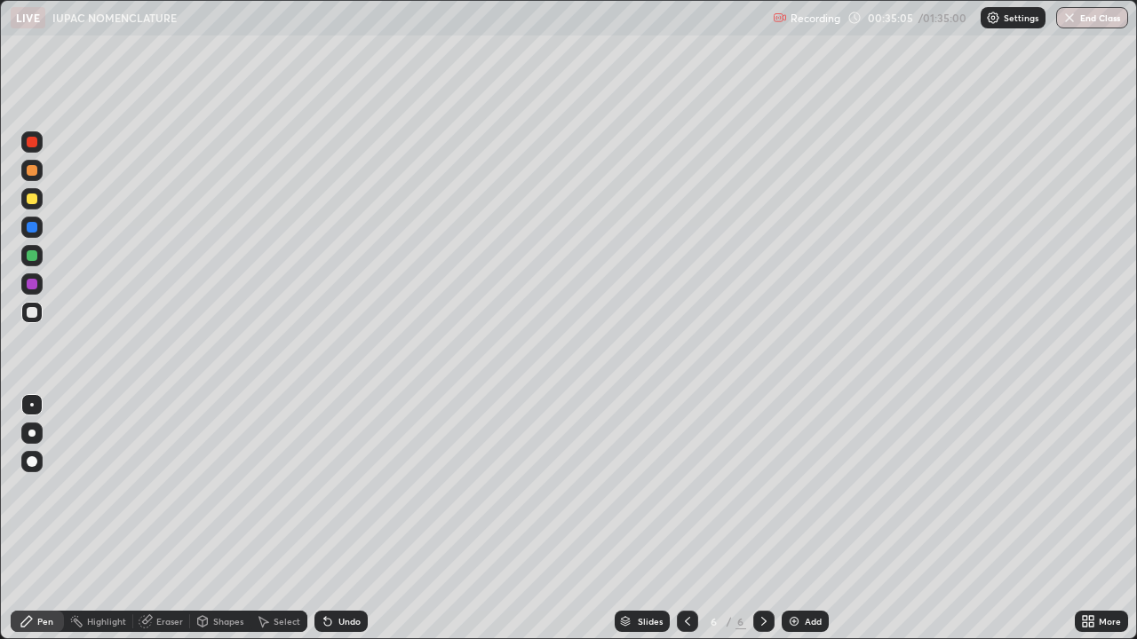
click at [796, 519] on img at bounding box center [794, 622] width 14 height 14
click at [345, 519] on div "Undo" at bounding box center [340, 621] width 53 height 21
click at [341, 519] on div "Undo" at bounding box center [340, 621] width 53 height 21
click at [687, 519] on icon at bounding box center [687, 622] width 14 height 14
click at [760, 519] on icon at bounding box center [764, 622] width 14 height 14
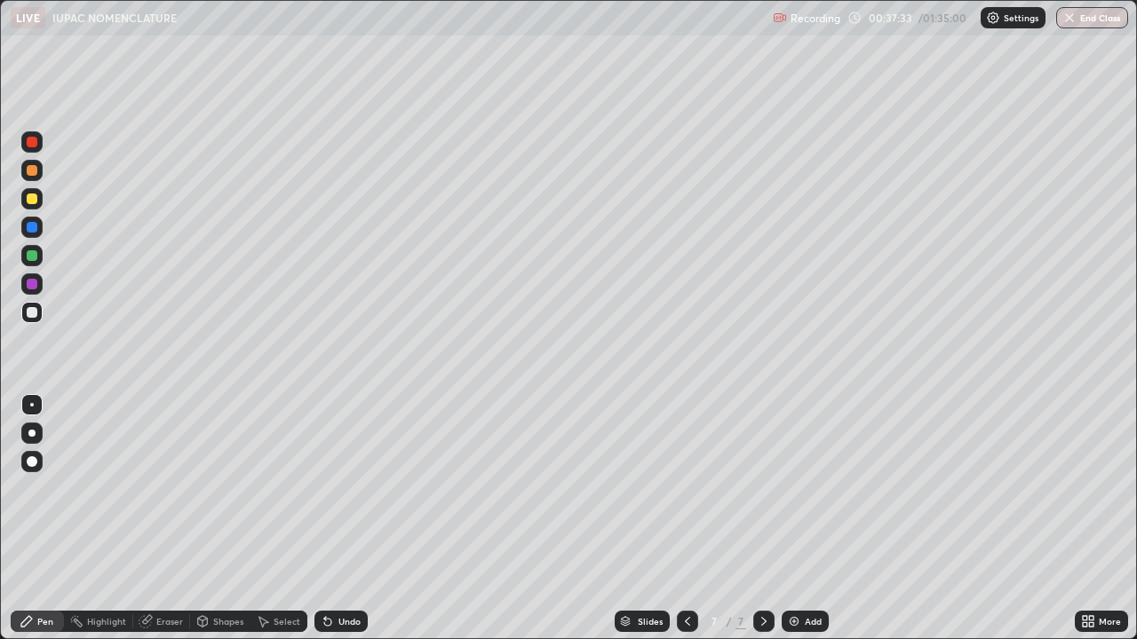
click at [32, 203] on div at bounding box center [32, 199] width 11 height 11
click at [341, 519] on div "Undo" at bounding box center [349, 621] width 22 height 9
click at [346, 519] on div "Undo" at bounding box center [349, 621] width 22 height 9
click at [351, 519] on div "Undo" at bounding box center [349, 621] width 22 height 9
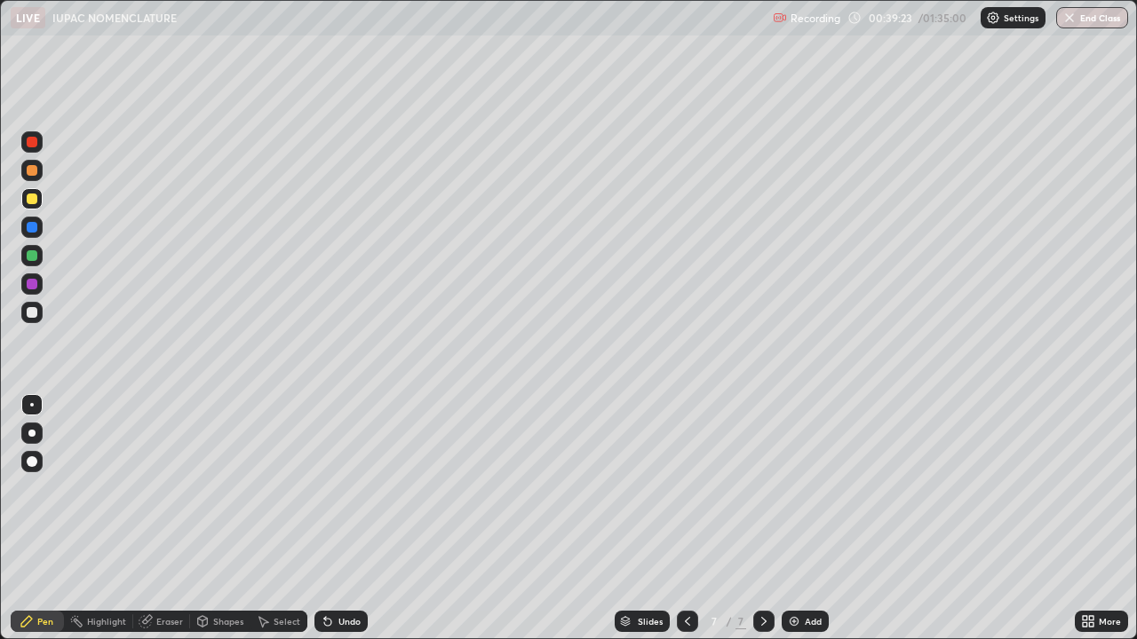
click at [351, 519] on div "Undo" at bounding box center [349, 621] width 22 height 9
click at [353, 519] on div "Undo" at bounding box center [349, 621] width 22 height 9
click at [798, 519] on img at bounding box center [794, 622] width 14 height 14
click at [341, 519] on div "Undo" at bounding box center [349, 621] width 22 height 9
click at [346, 519] on div "Undo" at bounding box center [349, 621] width 22 height 9
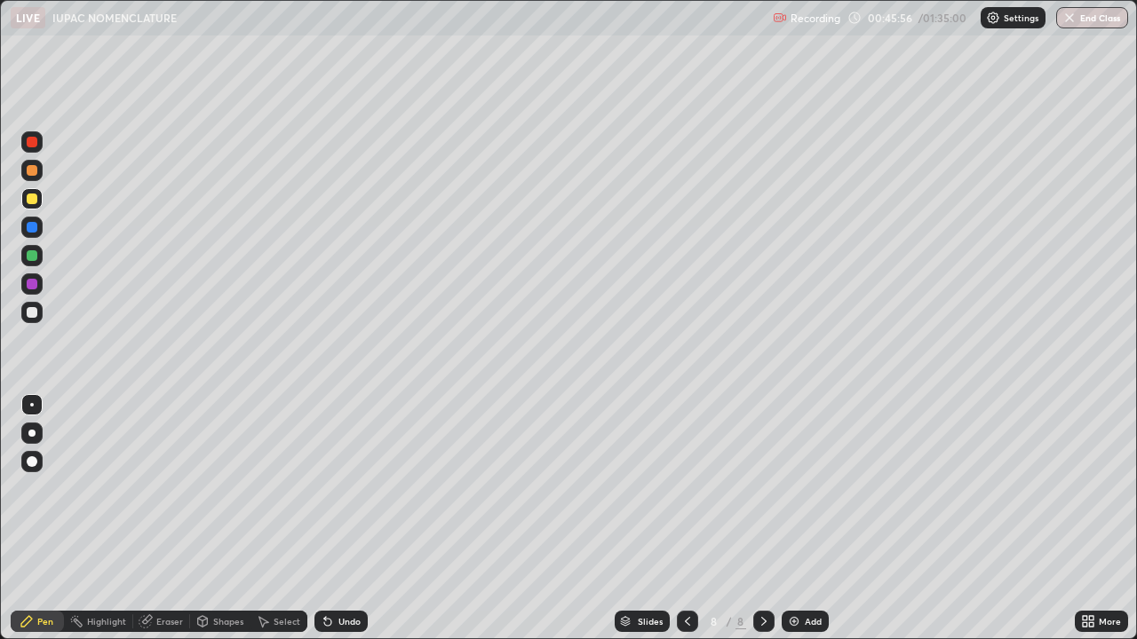
click at [325, 519] on icon at bounding box center [327, 622] width 7 height 7
click at [340, 519] on div "Undo" at bounding box center [340, 621] width 53 height 21
click at [342, 519] on div "Undo" at bounding box center [349, 621] width 22 height 9
click at [364, 519] on div "Undo" at bounding box center [340, 621] width 53 height 21
click at [377, 519] on div "Slides 8 / 8 Add" at bounding box center [721, 622] width 707 height 36
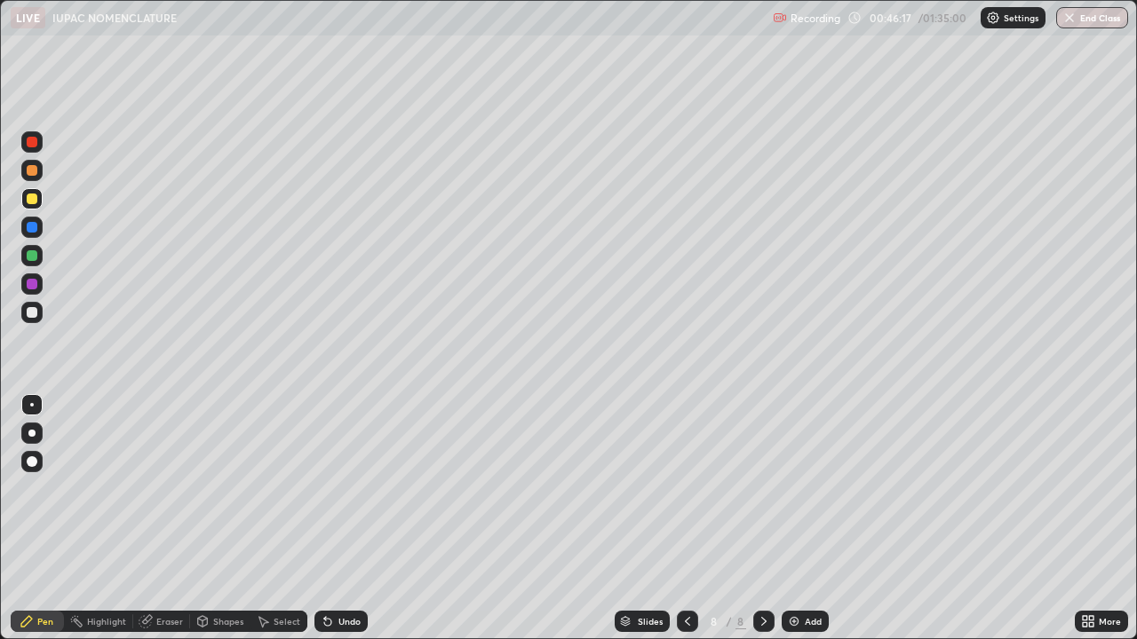
click at [375, 519] on div "Slides 8 / 8 Add" at bounding box center [721, 622] width 707 height 36
click at [347, 519] on div "Undo" at bounding box center [349, 621] width 22 height 9
click at [799, 519] on div "Add" at bounding box center [805, 621] width 47 height 21
click at [686, 519] on icon at bounding box center [687, 622] width 14 height 14
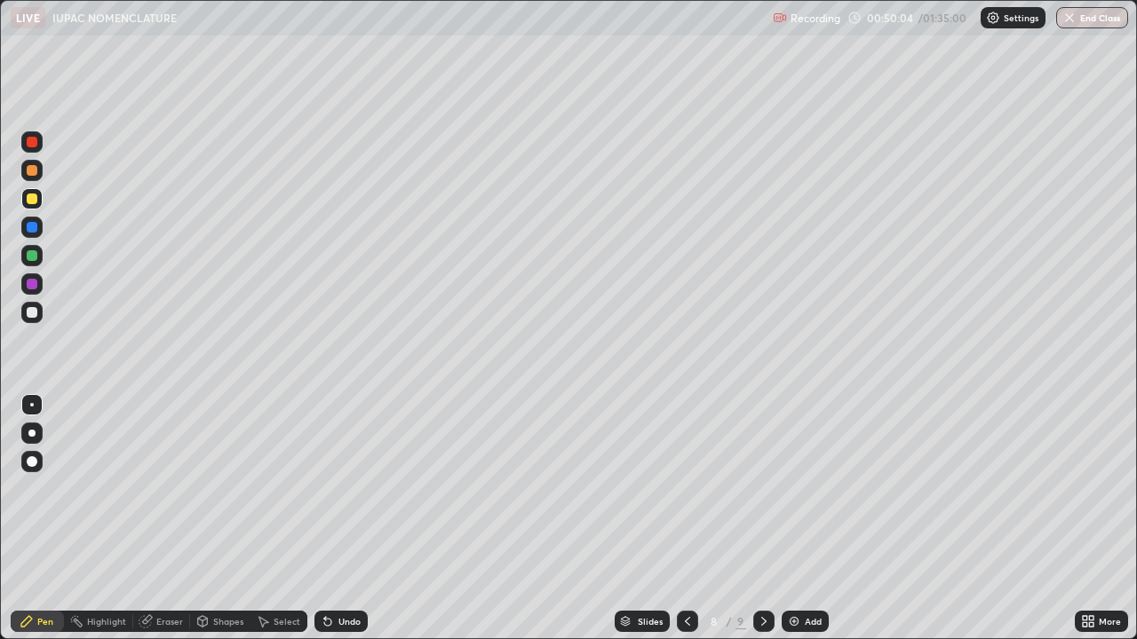
click at [762, 519] on icon at bounding box center [763, 621] width 5 height 9
click at [32, 309] on div at bounding box center [32, 312] width 11 height 11
click at [338, 519] on div "Undo" at bounding box center [349, 621] width 22 height 9
click at [335, 519] on div "Undo" at bounding box center [340, 621] width 53 height 21
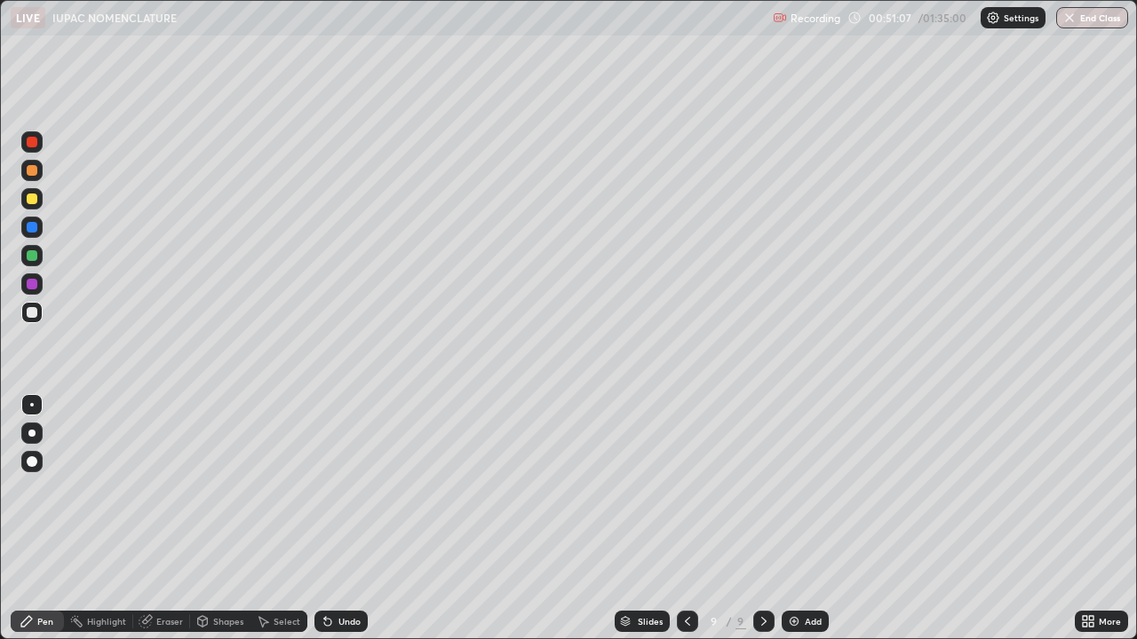
click at [335, 519] on div "Undo" at bounding box center [340, 621] width 53 height 21
click at [333, 519] on div "Undo" at bounding box center [340, 621] width 53 height 21
click at [331, 519] on icon at bounding box center [328, 622] width 14 height 14
click at [330, 519] on icon at bounding box center [328, 622] width 14 height 14
click at [334, 519] on div "Undo" at bounding box center [340, 621] width 53 height 21
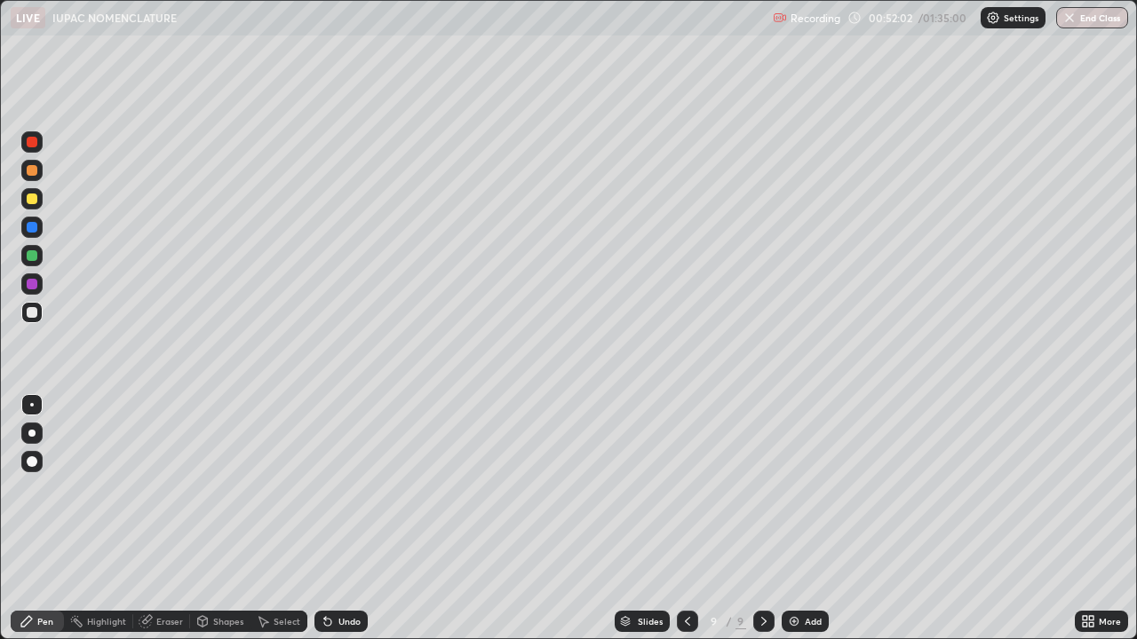
click at [331, 519] on icon at bounding box center [328, 622] width 14 height 14
click at [338, 519] on div "Undo" at bounding box center [349, 621] width 22 height 9
click at [326, 519] on icon at bounding box center [327, 622] width 7 height 7
click at [798, 519] on img at bounding box center [794, 622] width 14 height 14
click at [36, 201] on div at bounding box center [32, 199] width 11 height 11
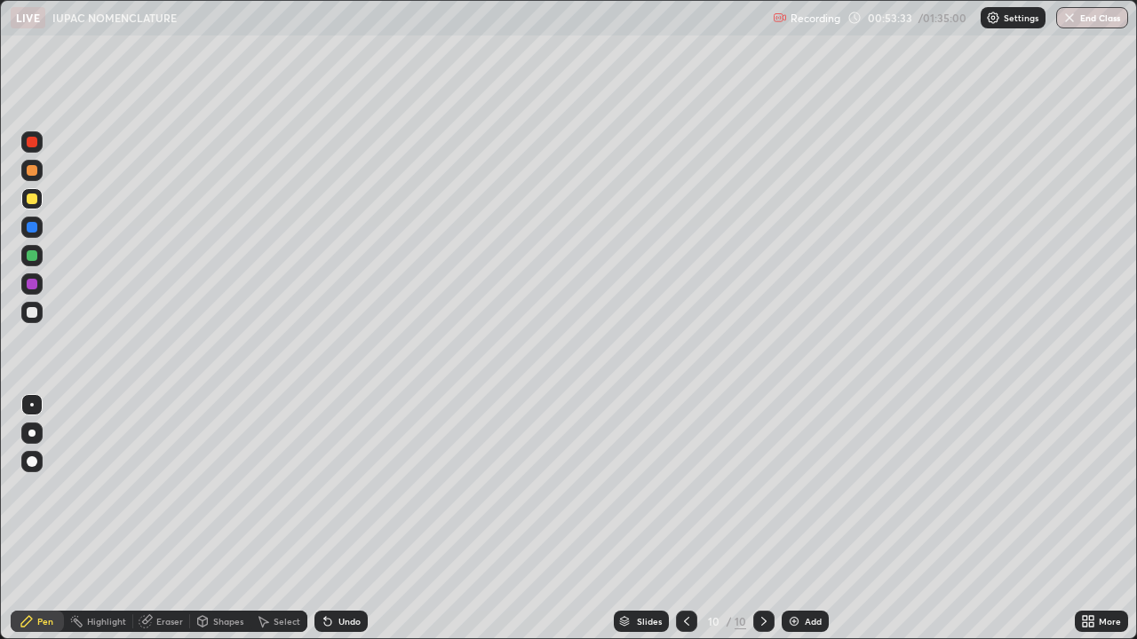
click at [686, 519] on icon at bounding box center [686, 622] width 14 height 14
click at [695, 519] on div at bounding box center [686, 622] width 21 height 36
click at [763, 519] on icon at bounding box center [764, 622] width 14 height 14
click at [754, 519] on div at bounding box center [763, 621] width 21 height 21
click at [32, 314] on div at bounding box center [32, 312] width 11 height 11
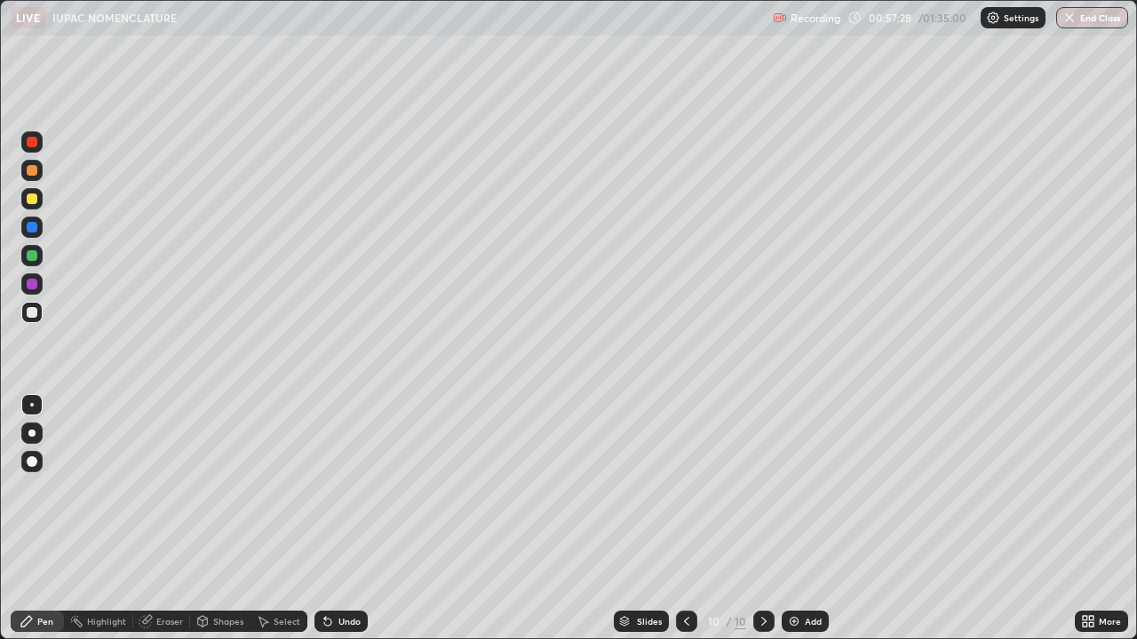
click at [32, 314] on div at bounding box center [32, 312] width 11 height 11
click at [35, 258] on div at bounding box center [32, 255] width 11 height 11
click at [335, 519] on div "Undo" at bounding box center [340, 621] width 53 height 21
click at [797, 519] on img at bounding box center [794, 622] width 14 height 14
click at [33, 230] on div at bounding box center [32, 227] width 11 height 11
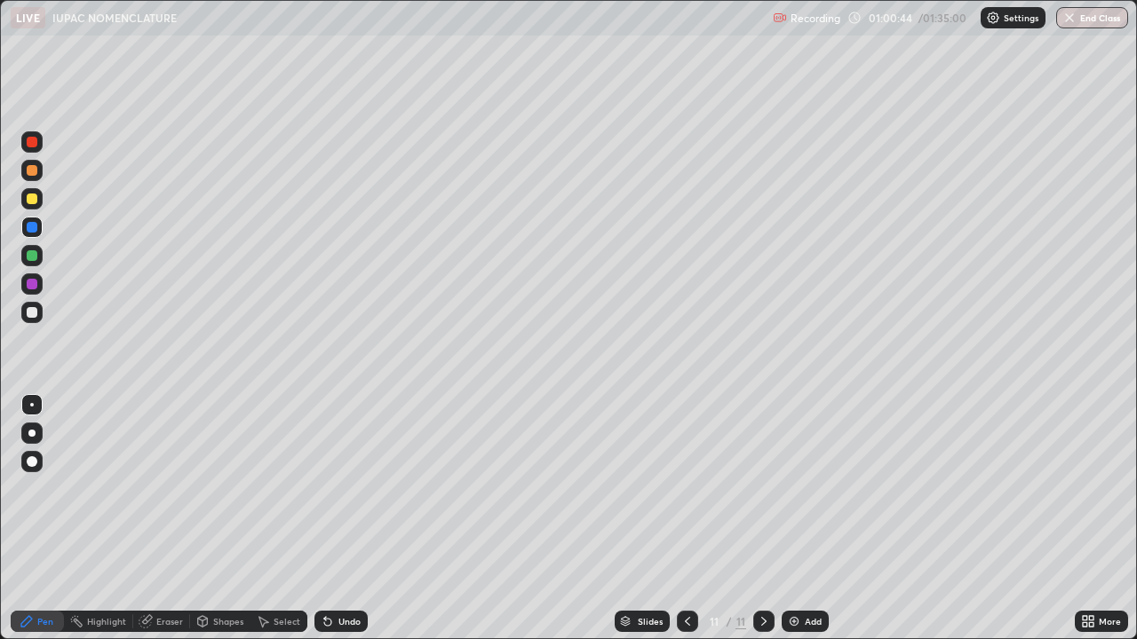
click at [33, 322] on div at bounding box center [31, 312] width 21 height 21
click at [687, 519] on icon at bounding box center [687, 622] width 14 height 14
click at [762, 519] on icon at bounding box center [764, 622] width 14 height 14
click at [32, 198] on div at bounding box center [32, 199] width 11 height 11
click at [341, 519] on div "Undo" at bounding box center [349, 621] width 22 height 9
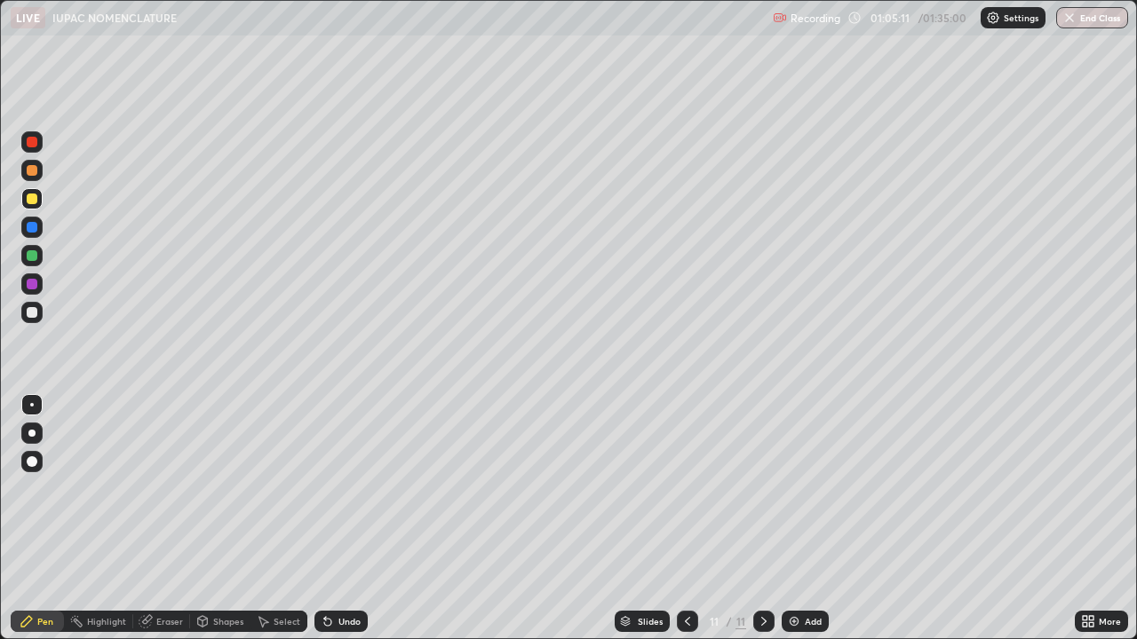
click at [343, 519] on div "Undo" at bounding box center [349, 621] width 22 height 9
click at [346, 519] on div "Undo" at bounding box center [349, 621] width 22 height 9
click at [104, 519] on div "Highlight" at bounding box center [98, 621] width 69 height 21
click at [38, 519] on div "Pen" at bounding box center [45, 621] width 16 height 9
click at [685, 519] on icon at bounding box center [687, 622] width 14 height 14
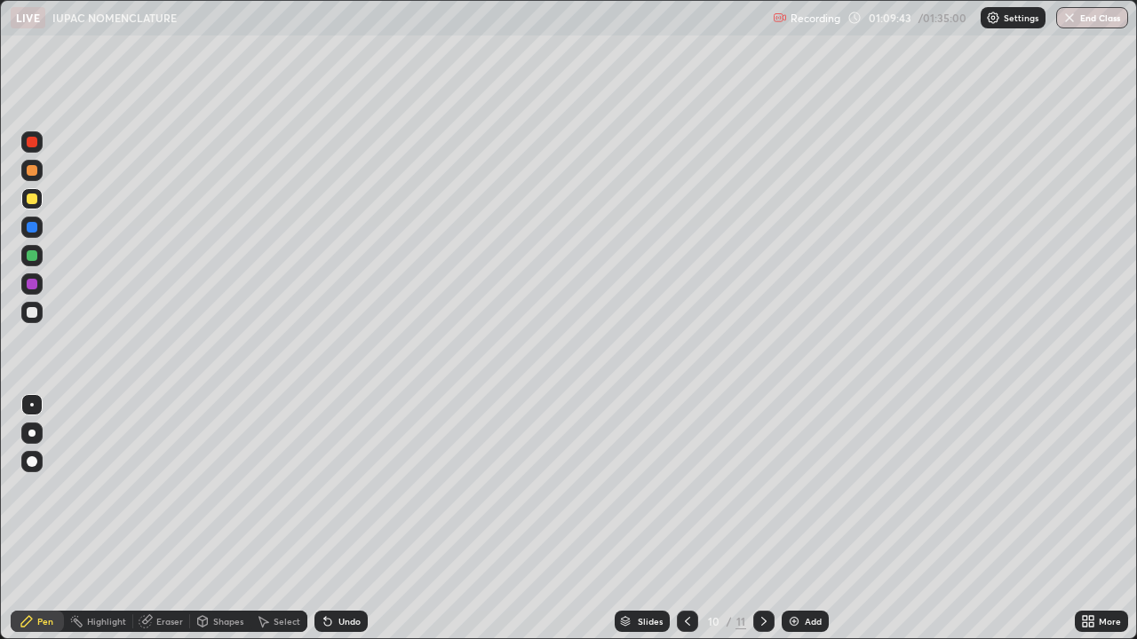
click at [758, 519] on div at bounding box center [763, 621] width 21 height 21
click at [799, 519] on div "Add" at bounding box center [805, 621] width 47 height 21
click at [106, 519] on div "Highlight" at bounding box center [106, 621] width 39 height 9
click at [36, 317] on div at bounding box center [31, 312] width 21 height 21
click at [44, 519] on div "Pen" at bounding box center [45, 621] width 16 height 9
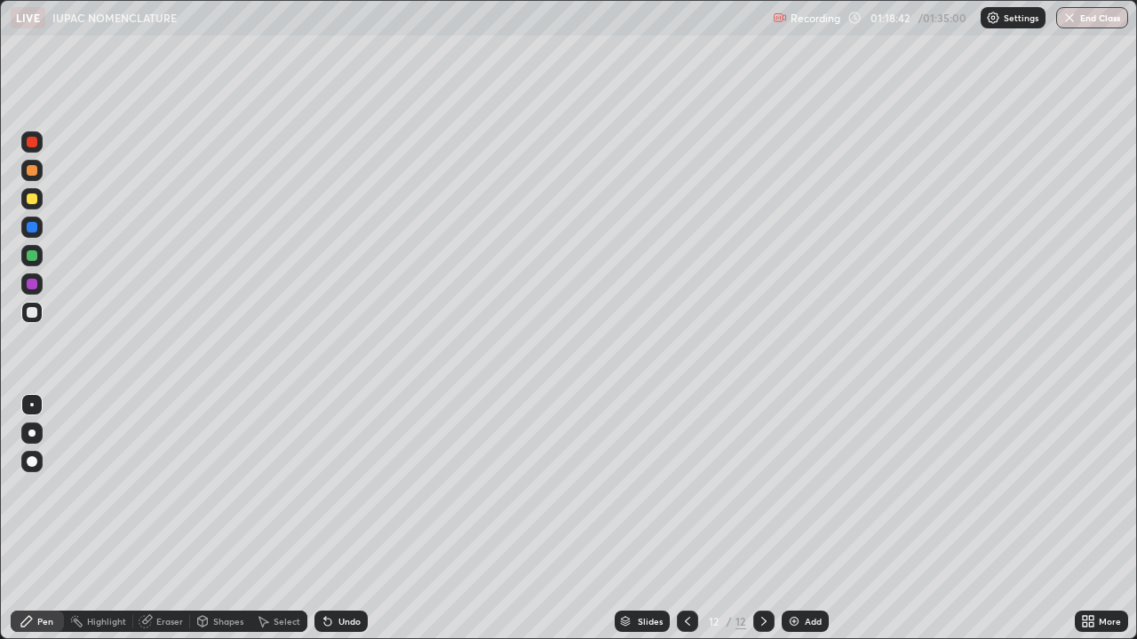
click at [109, 519] on div "Highlight" at bounding box center [106, 621] width 39 height 9
click at [41, 519] on div "Pen" at bounding box center [45, 621] width 16 height 9
click at [32, 194] on div at bounding box center [32, 199] width 11 height 11
click at [798, 519] on div "Add" at bounding box center [805, 621] width 47 height 21
click at [33, 313] on div at bounding box center [32, 312] width 11 height 11
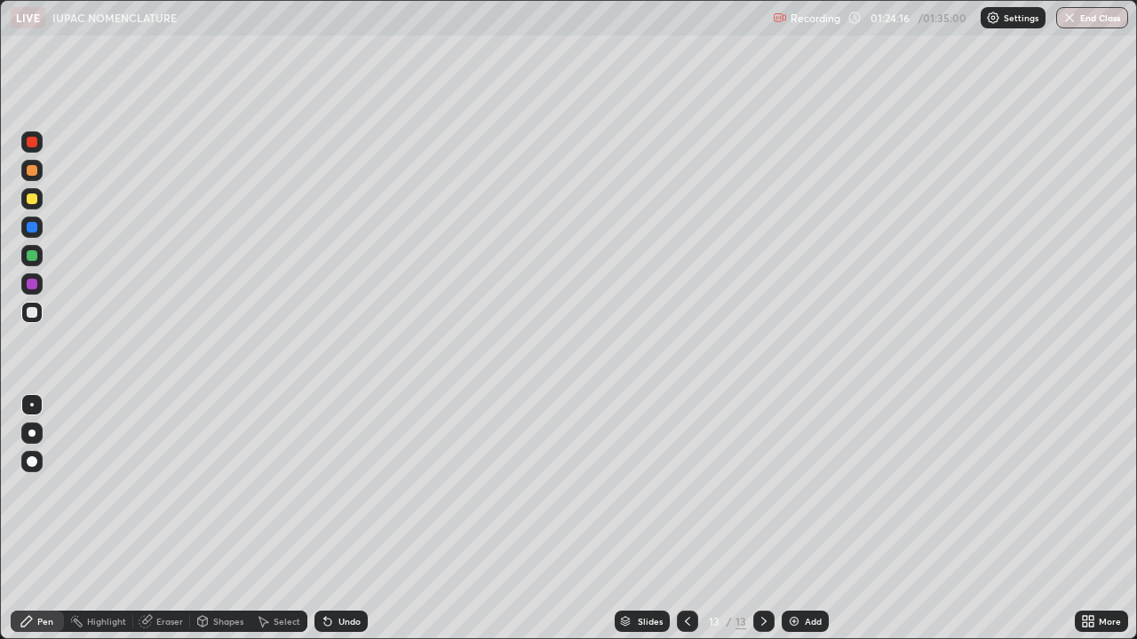
click at [32, 198] on div at bounding box center [32, 199] width 11 height 11
click at [32, 316] on div at bounding box center [32, 312] width 11 height 11
click at [101, 519] on div "Highlight" at bounding box center [106, 621] width 39 height 9
click at [43, 519] on div "Pen" at bounding box center [37, 621] width 53 height 21
click at [795, 519] on img at bounding box center [794, 622] width 14 height 14
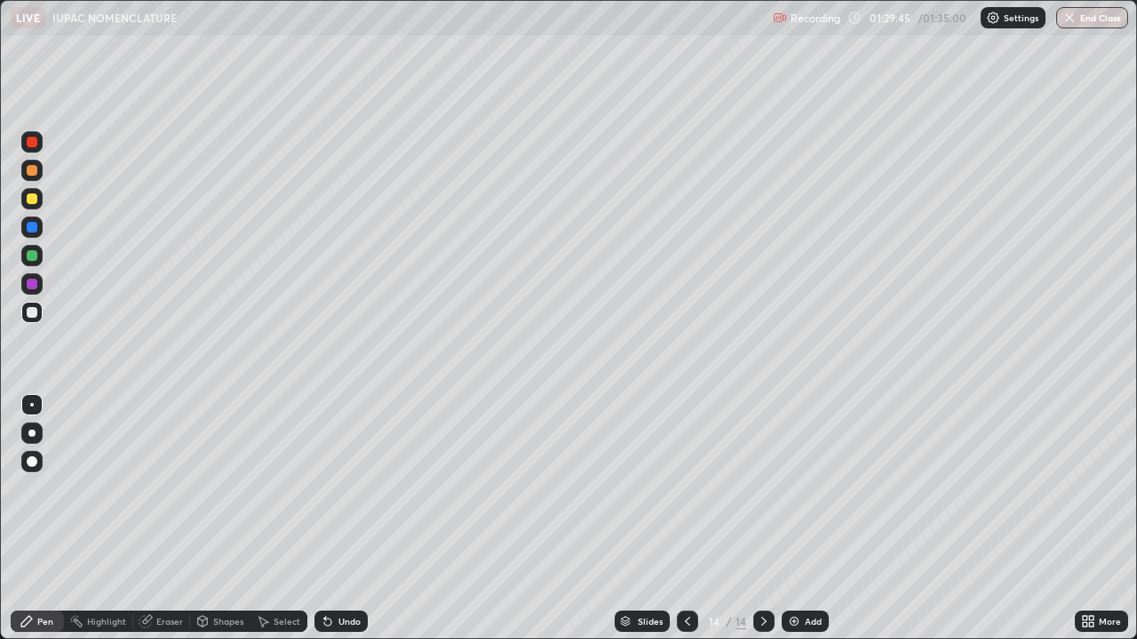
click at [28, 202] on div at bounding box center [32, 199] width 11 height 11
click at [33, 309] on div at bounding box center [32, 312] width 11 height 11
click at [30, 197] on div at bounding box center [32, 199] width 11 height 11
click at [338, 519] on div "Undo" at bounding box center [349, 621] width 22 height 9
click at [339, 519] on div "Undo" at bounding box center [349, 621] width 22 height 9
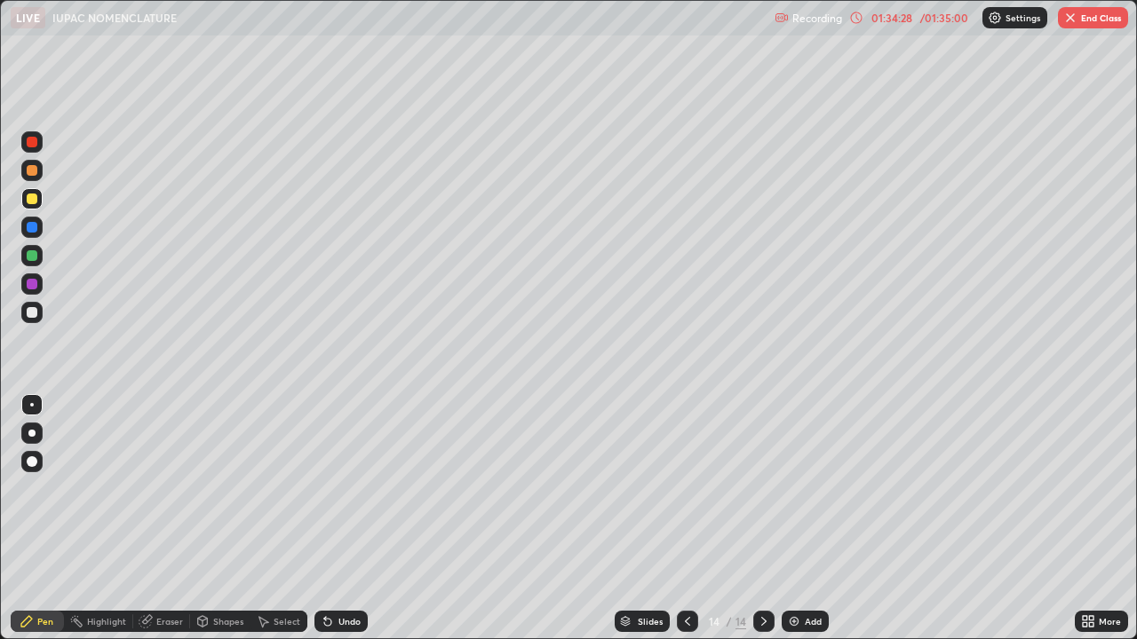
click at [34, 320] on div at bounding box center [31, 312] width 21 height 21
click at [36, 258] on div at bounding box center [32, 255] width 11 height 11
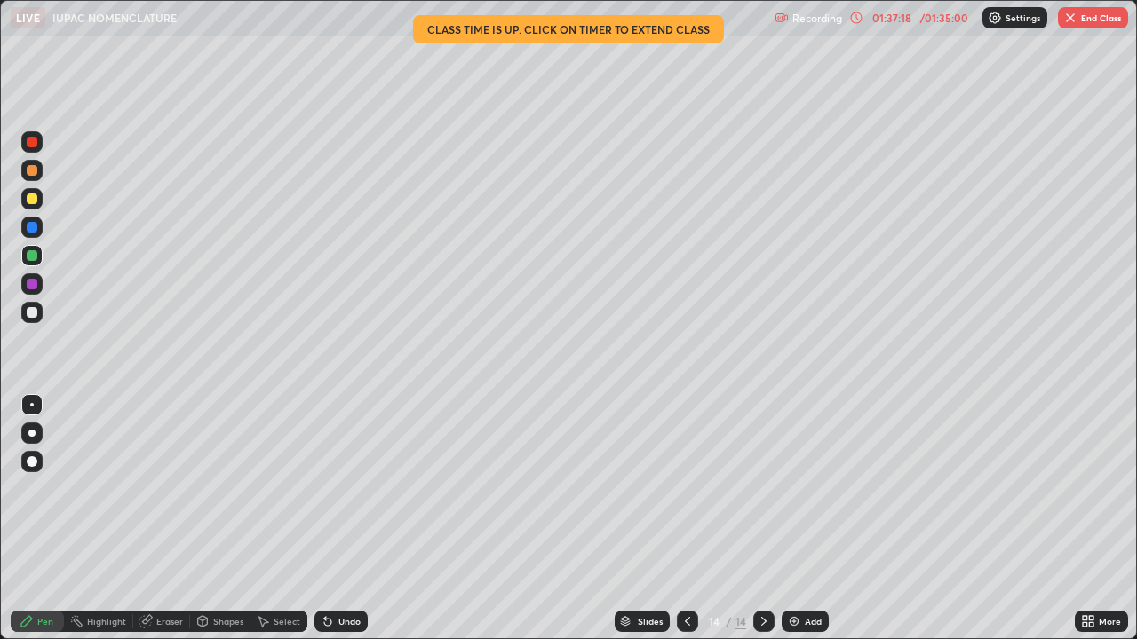
click at [1095, 20] on button "End Class" at bounding box center [1093, 17] width 70 height 21
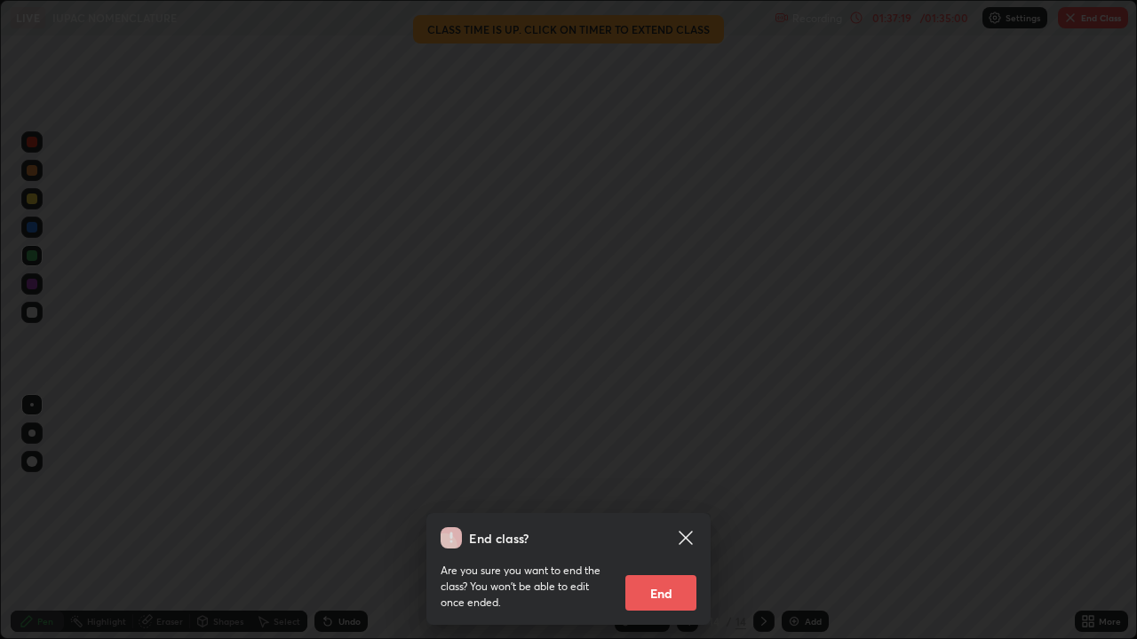
click at [658, 519] on button "End" at bounding box center [660, 594] width 71 height 36
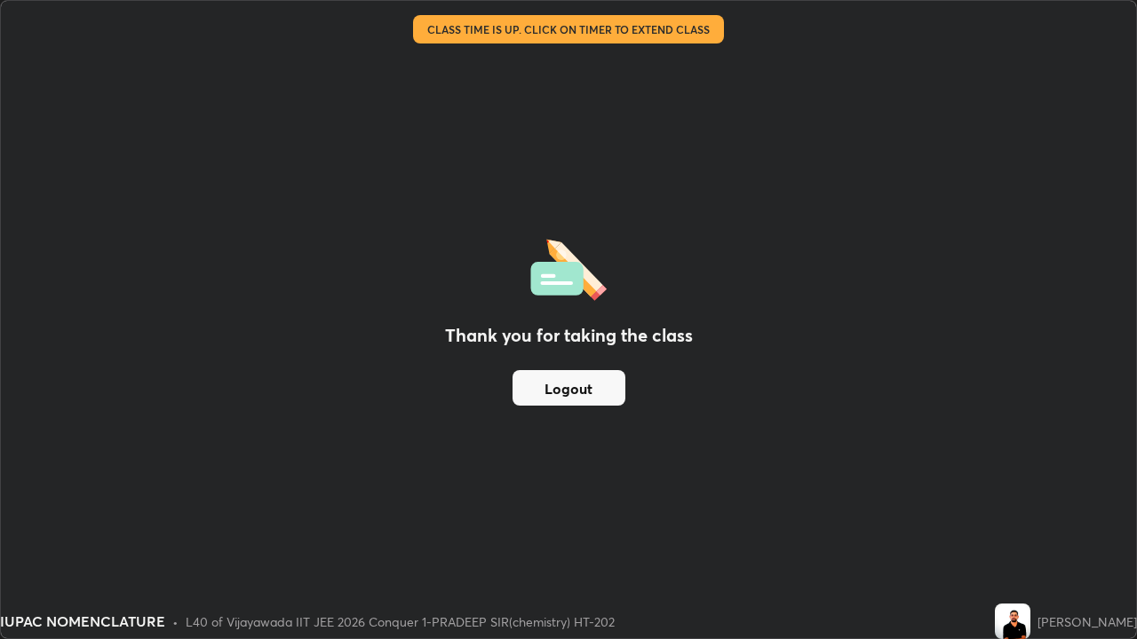
click at [561, 385] on button "Logout" at bounding box center [568, 388] width 113 height 36
